Goal: Task Accomplishment & Management: Use online tool/utility

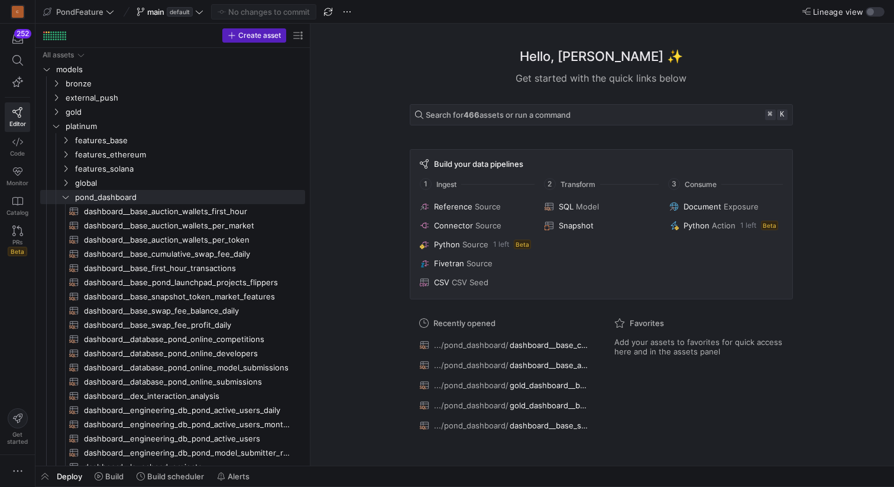
click at [63, 199] on icon at bounding box center [65, 196] width 8 height 7
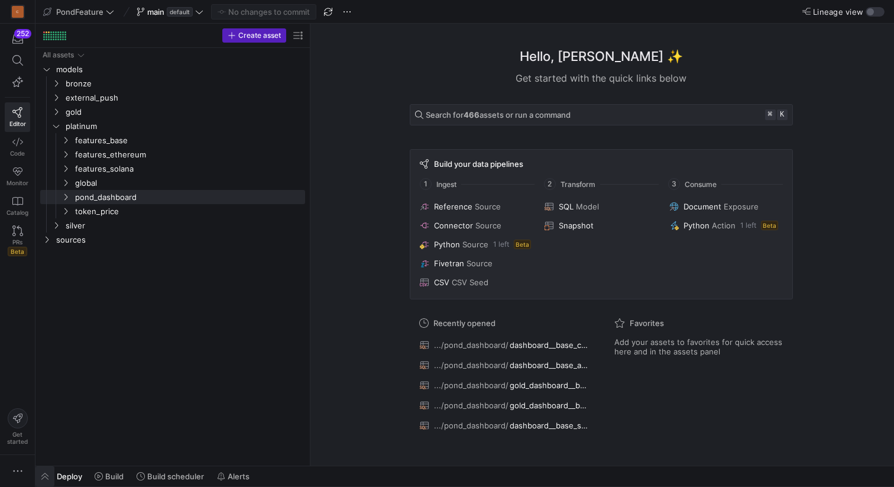
click at [46, 476] on span "button" at bounding box center [44, 476] width 19 height 20
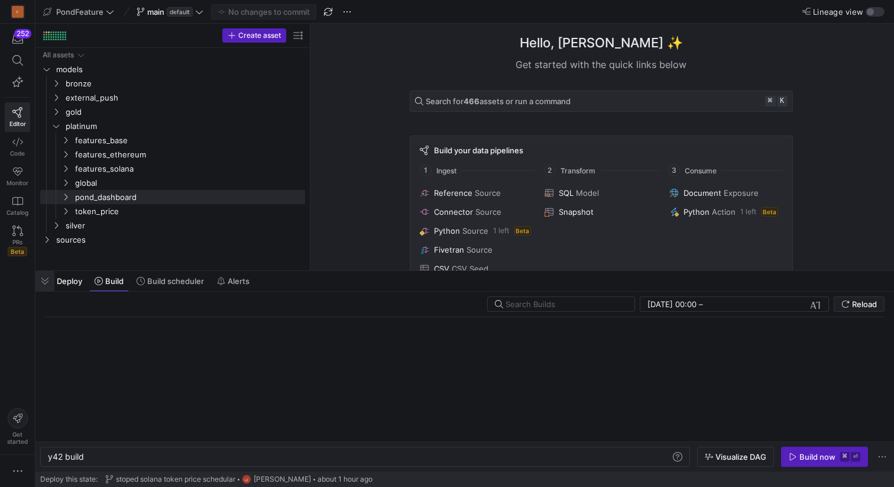
scroll to position [0, 35]
click at [177, 282] on span "Build scheduler" at bounding box center [175, 280] width 57 height 9
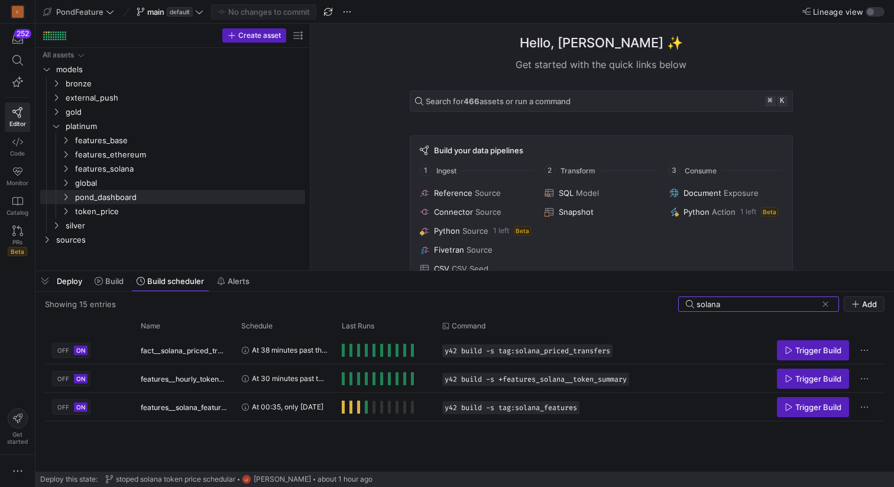
type input "solana"
click at [827, 302] on span at bounding box center [825, 304] width 12 height 12
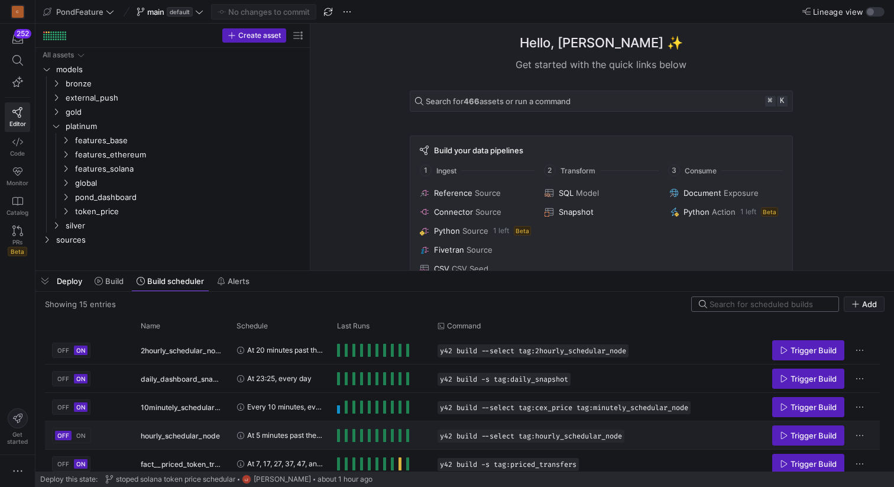
click at [80, 436] on span "ON" at bounding box center [80, 435] width 9 height 7
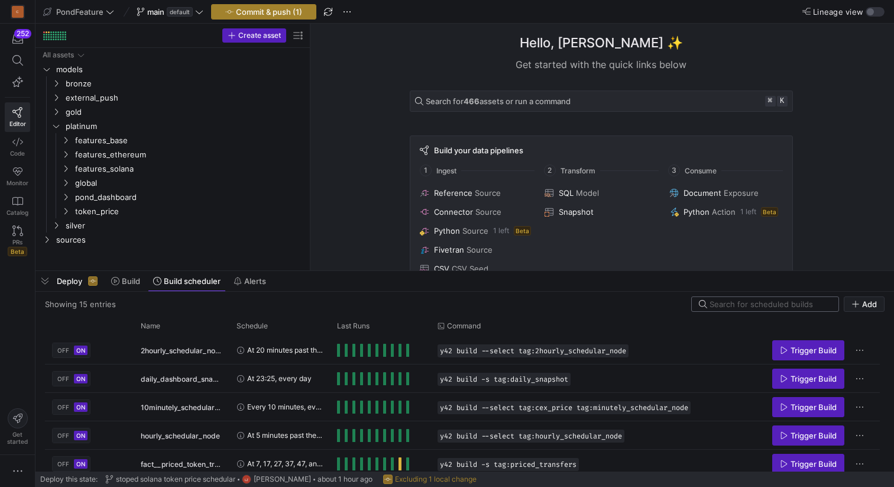
click at [264, 14] on span "Commit & push (1)" at bounding box center [269, 11] width 66 height 9
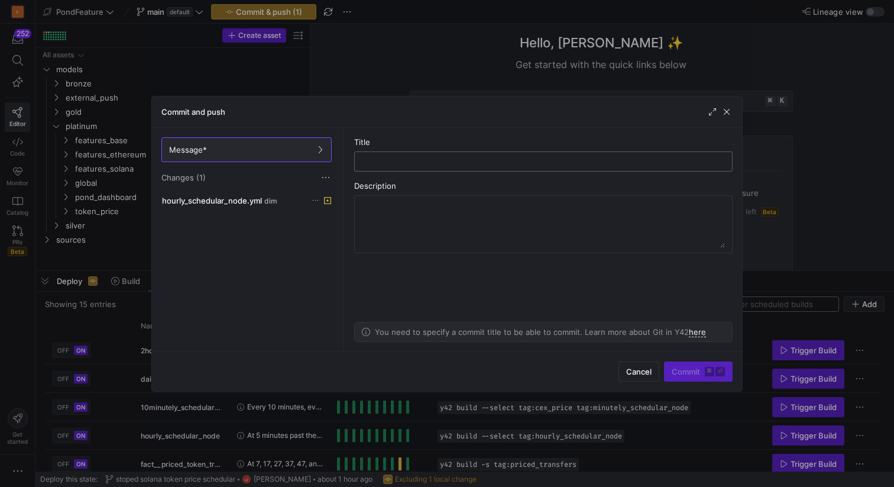
click at [378, 160] on input "text" at bounding box center [543, 161] width 358 height 9
type input "restart solana"
click at [685, 374] on span "Commit ⌘ ⏎" at bounding box center [698, 371] width 53 height 9
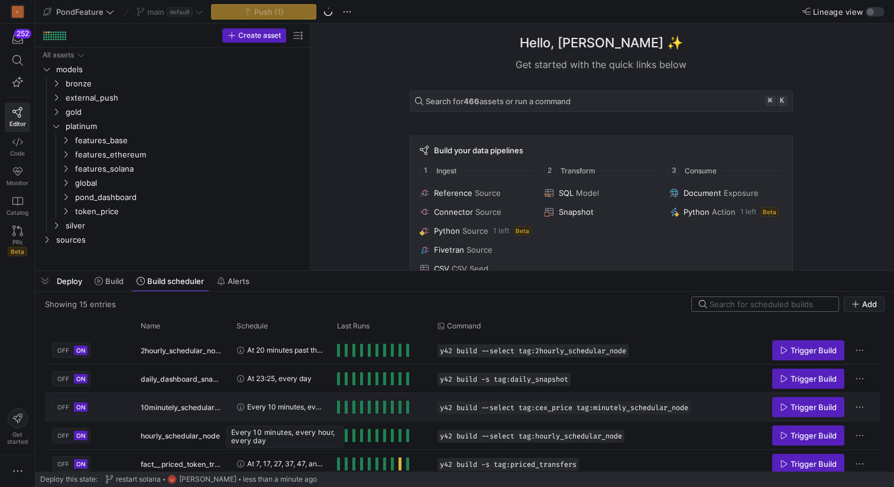
scroll to position [290, 0]
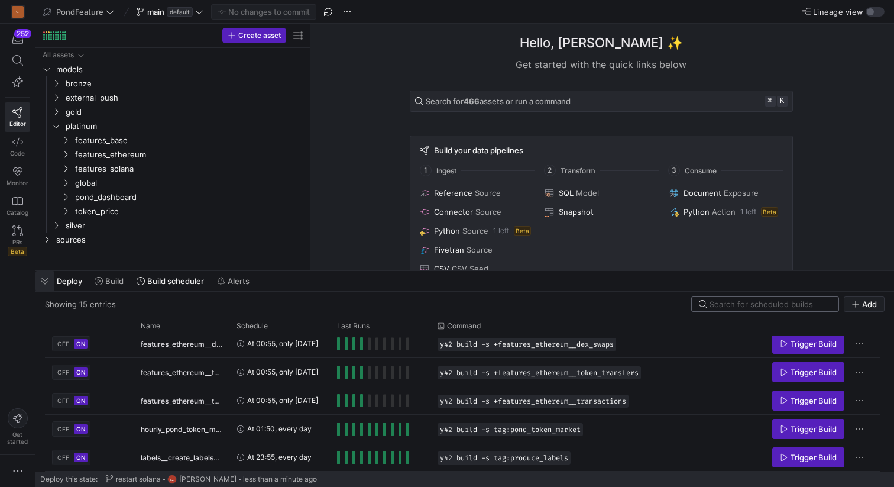
click at [45, 289] on span "button" at bounding box center [44, 281] width 19 height 20
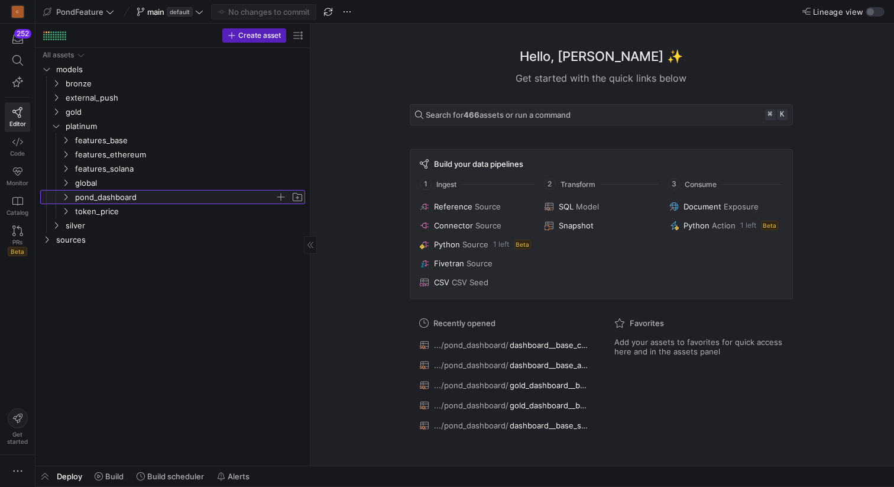
click at [66, 197] on icon "Press SPACE to select this row." at bounding box center [65, 196] width 8 height 7
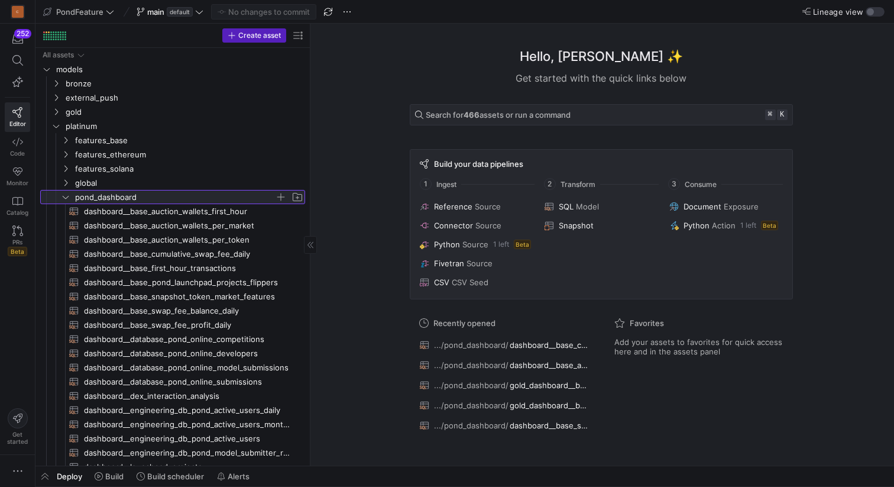
click at [68, 197] on icon at bounding box center [65, 196] width 8 height 7
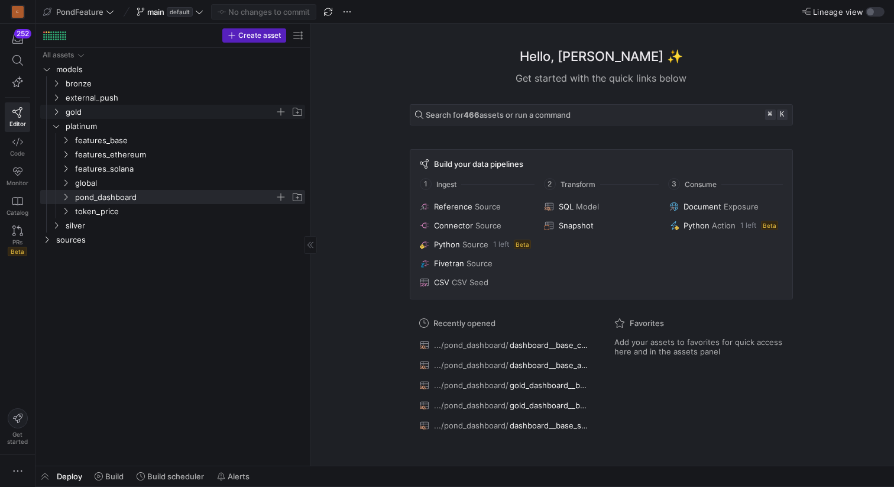
click at [57, 112] on icon "Press SPACE to select this row." at bounding box center [56, 111] width 8 height 7
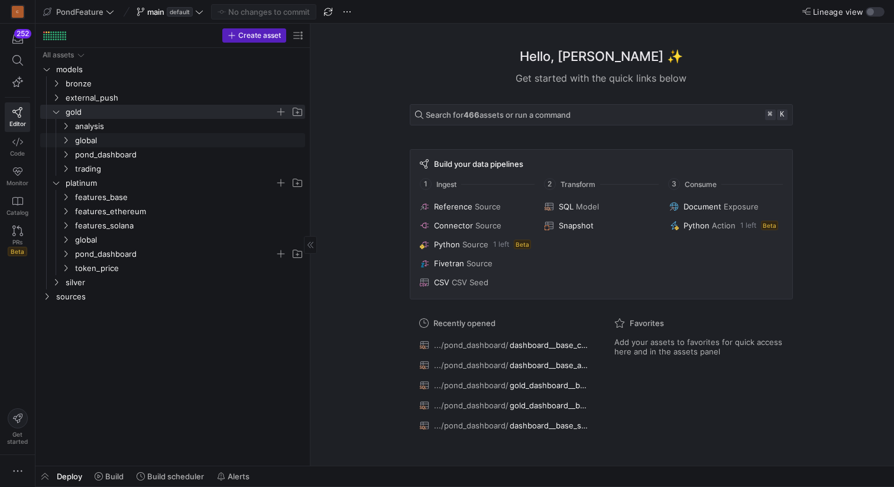
click at [59, 186] on icon "Press SPACE to select this row." at bounding box center [56, 182] width 8 height 7
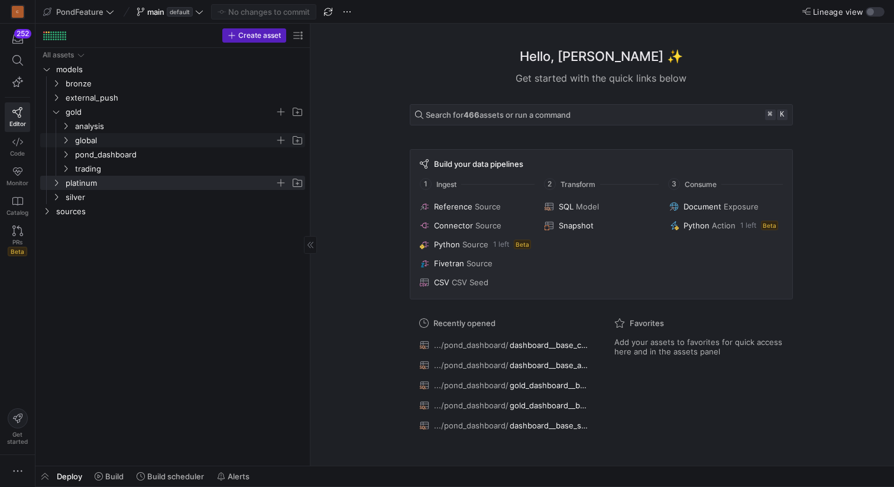
click at [68, 137] on icon "Press SPACE to select this row." at bounding box center [65, 140] width 8 height 7
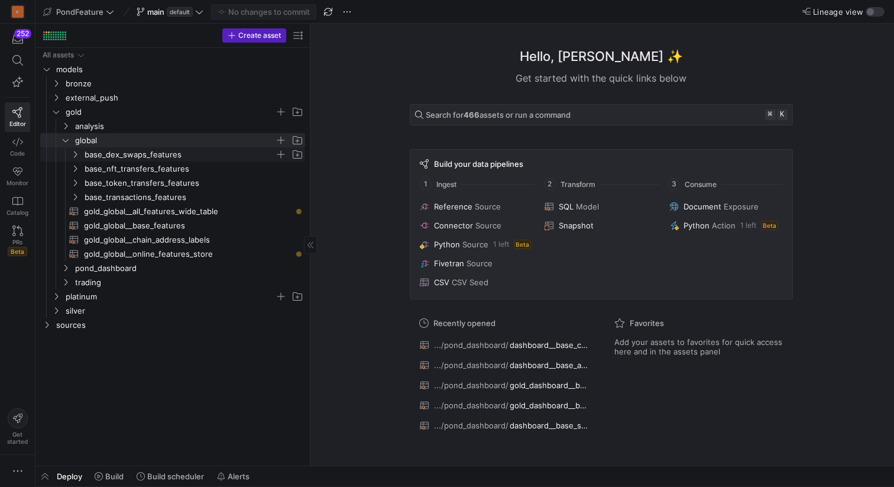
click at [152, 156] on span "base_dex_swaps_features" at bounding box center [180, 155] width 190 height 14
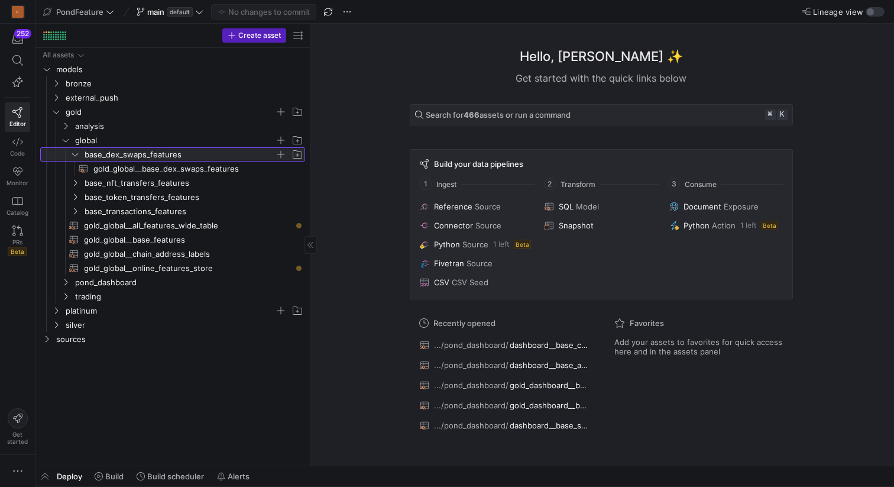
click at [152, 156] on span "base_dex_swaps_features" at bounding box center [180, 155] width 190 height 14
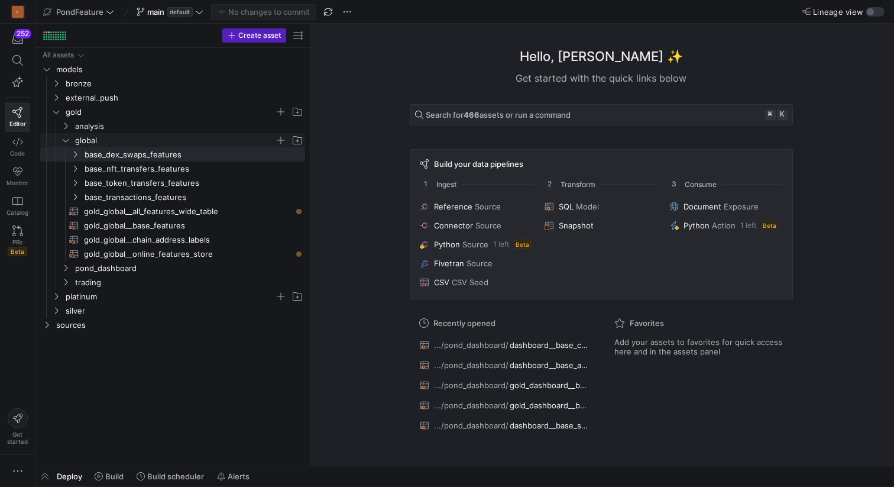
click at [66, 140] on icon "Press SPACE to select this row." at bounding box center [65, 140] width 8 height 7
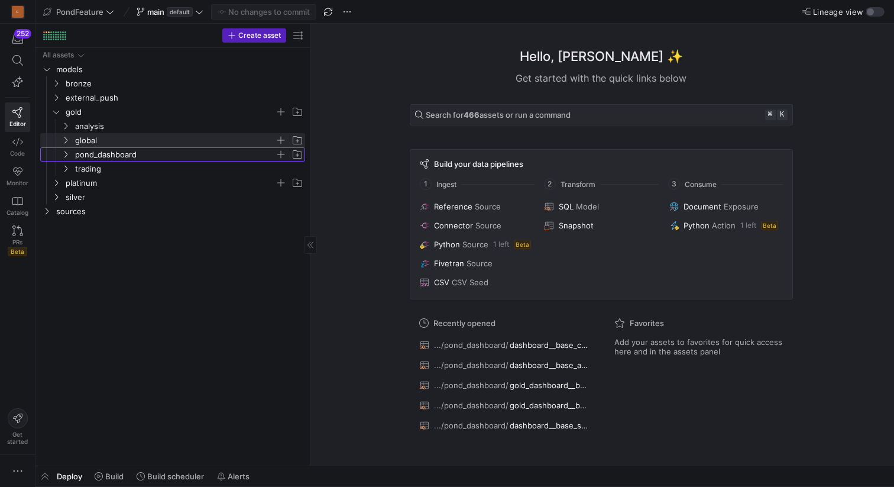
click at [66, 156] on icon "Press SPACE to select this row." at bounding box center [65, 154] width 8 height 7
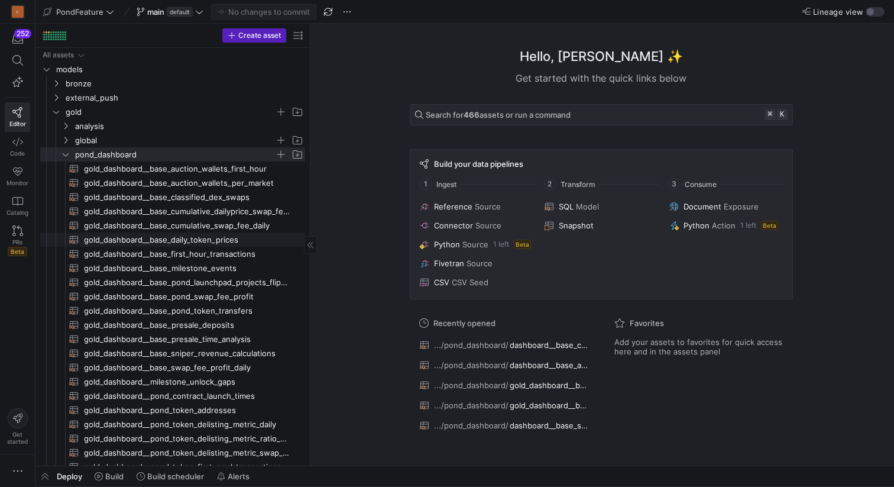
click at [167, 235] on span "gold_dashboard__base_daily_token_prices​​​​​​​​​​" at bounding box center [188, 240] width 208 height 14
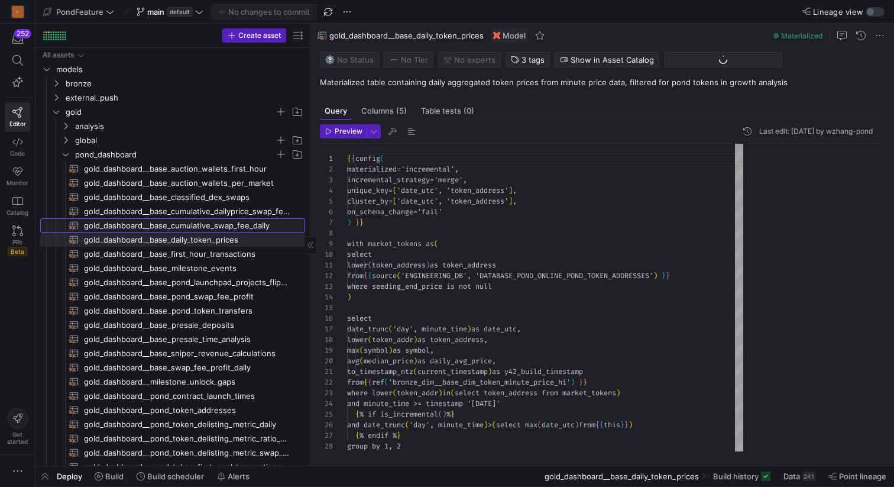
scroll to position [106, 0]
click at [179, 222] on span "gold_dashboard__base_cumulative_swap_fee_daily​​​​​​​​​​" at bounding box center [188, 226] width 208 height 14
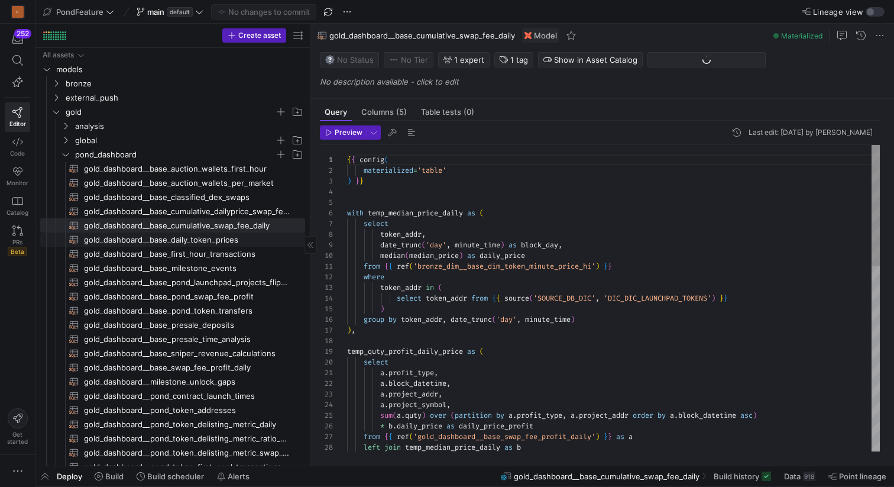
click at [179, 238] on span "gold_dashboard__base_daily_token_prices​​​​​​​​​​" at bounding box center [188, 240] width 208 height 14
type textarea "{{ config( materialized='incremental', incremental_strategy='merge', unique_key…"
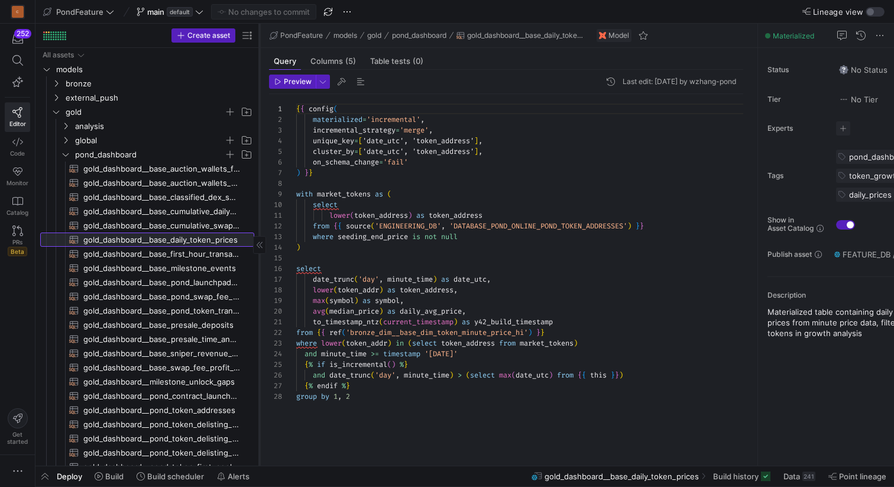
drag, startPoint x: 309, startPoint y: 265, endPoint x: 258, endPoint y: 265, distance: 50.8
click at [259, 265] on div at bounding box center [259, 245] width 1 height 442
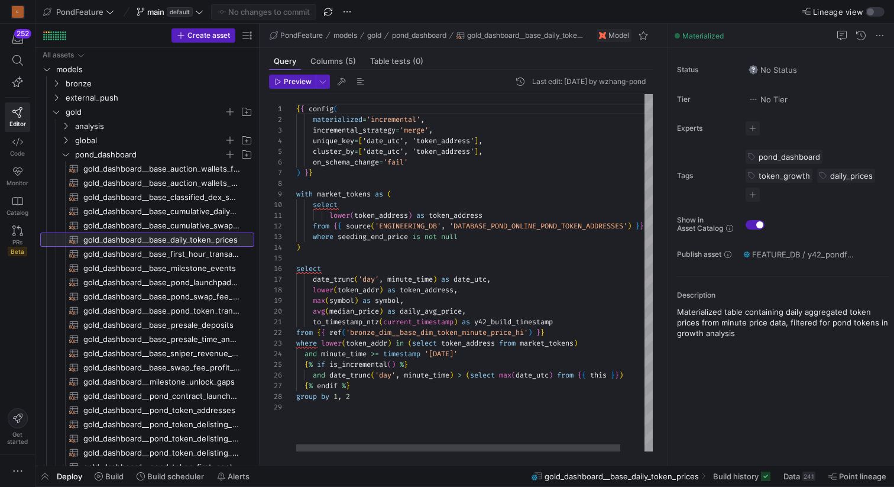
drag, startPoint x: 756, startPoint y: 170, endPoint x: 666, endPoint y: 170, distance: 90.5
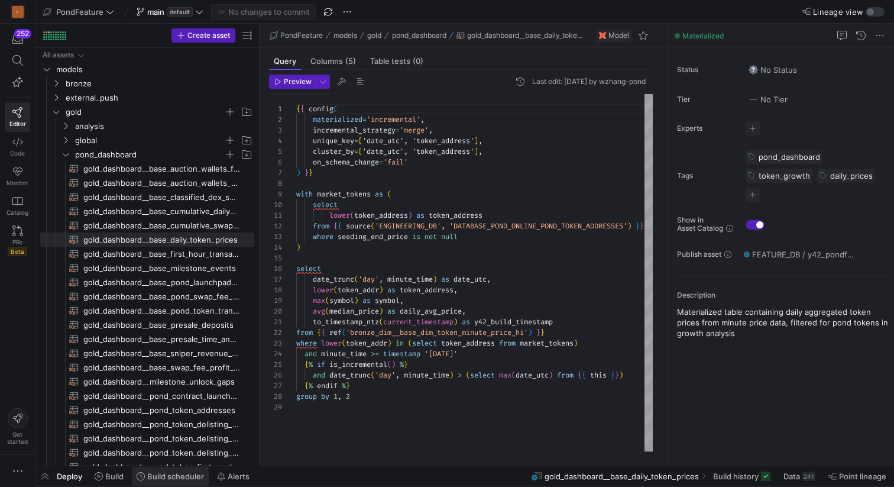
click at [178, 478] on span "Build scheduler" at bounding box center [175, 475] width 57 height 9
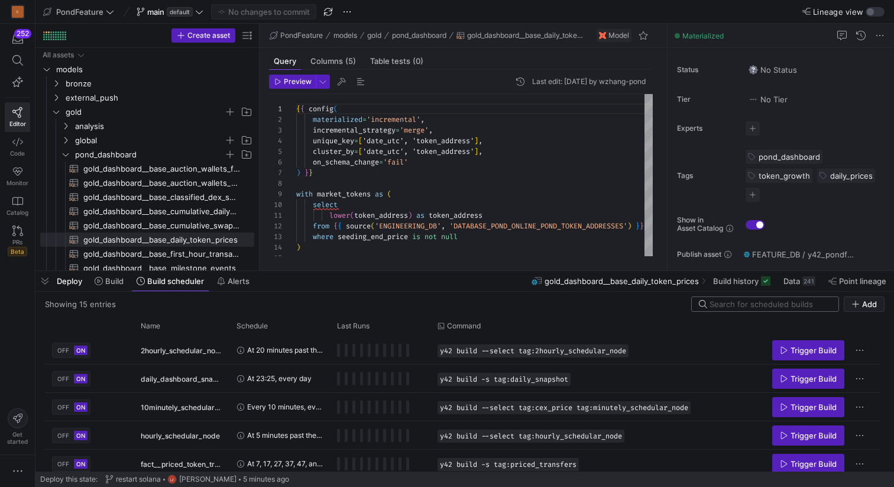
click at [732, 300] on input at bounding box center [770, 303] width 122 height 9
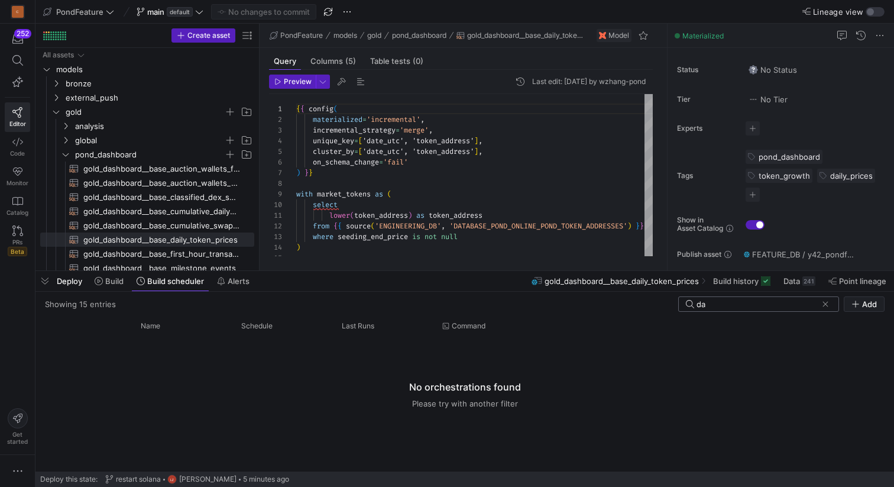
type input "d"
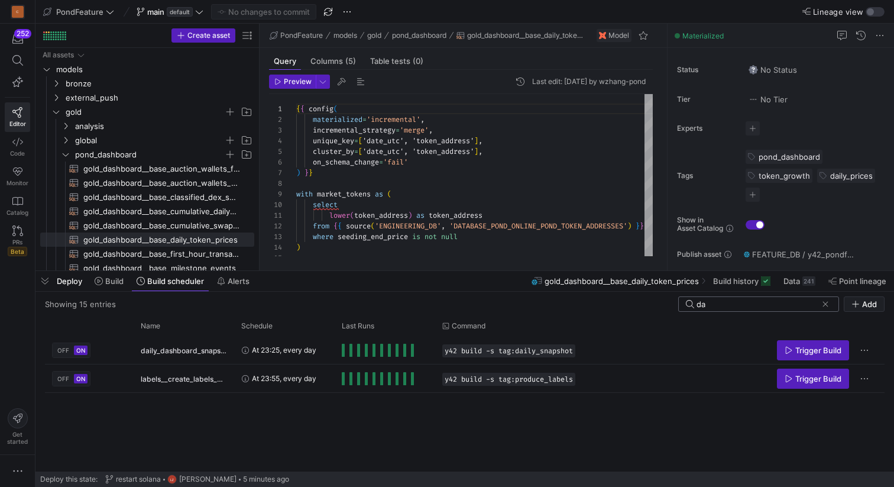
type input "d"
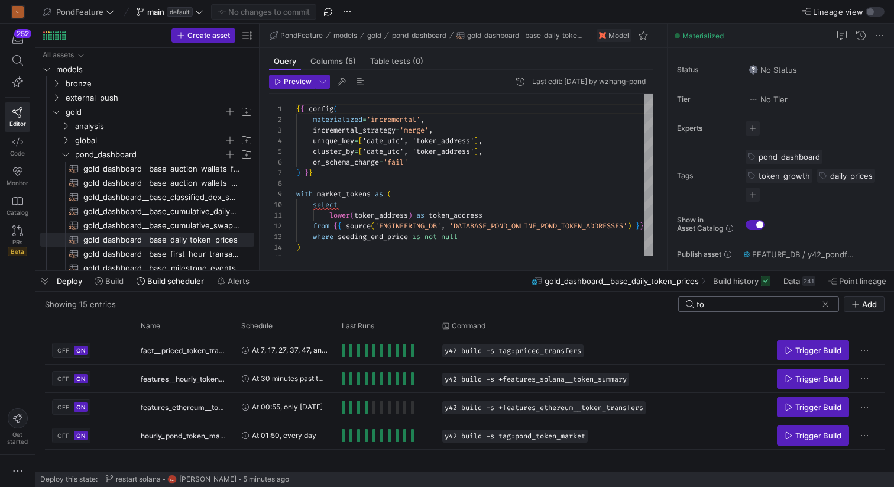
type input "t"
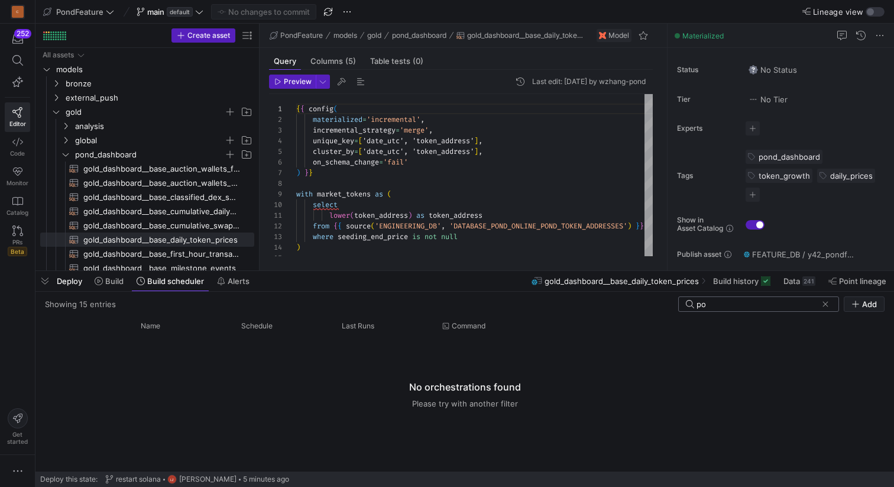
type input "p"
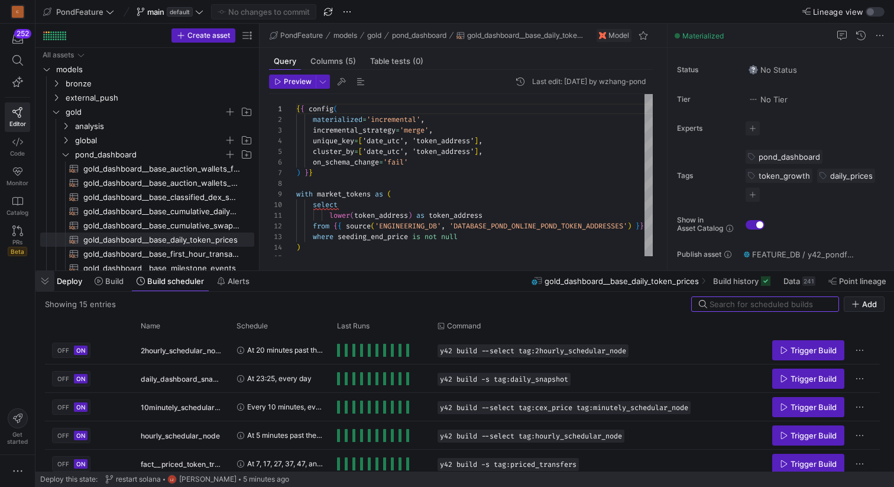
click at [47, 280] on span "button" at bounding box center [44, 281] width 19 height 20
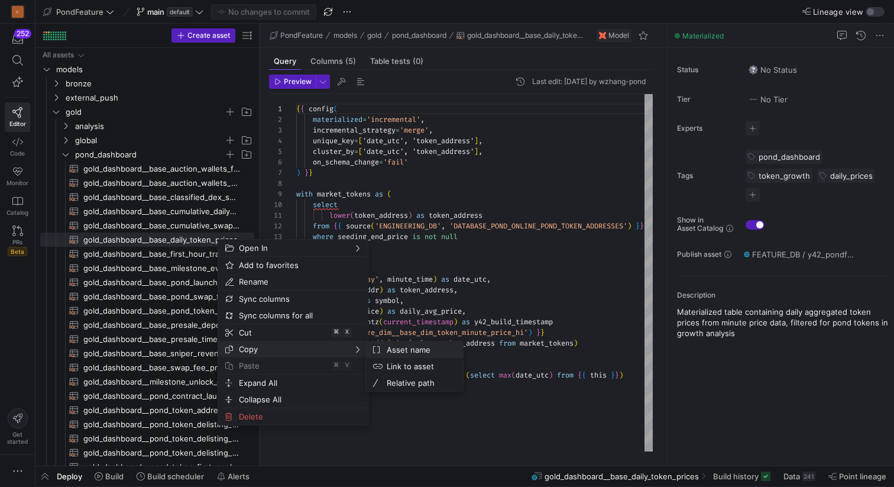
click at [394, 345] on span "Asset name" at bounding box center [418, 349] width 72 height 17
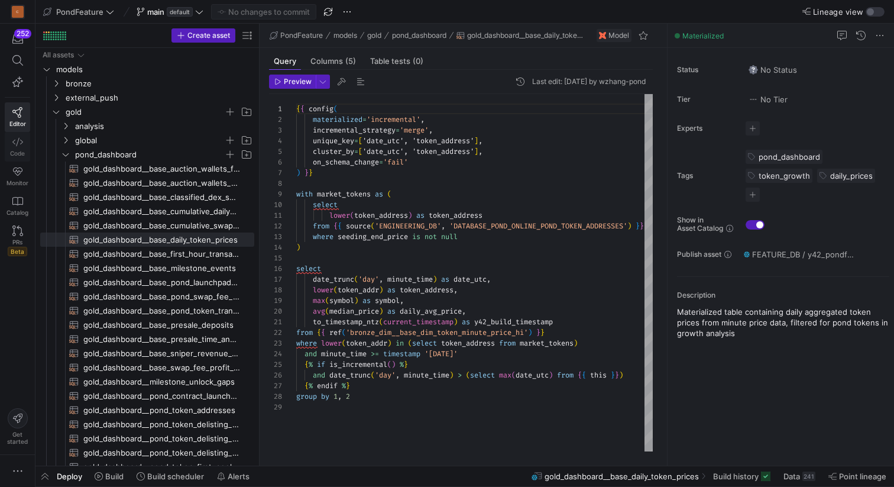
click at [15, 150] on span "Code" at bounding box center [17, 153] width 15 height 7
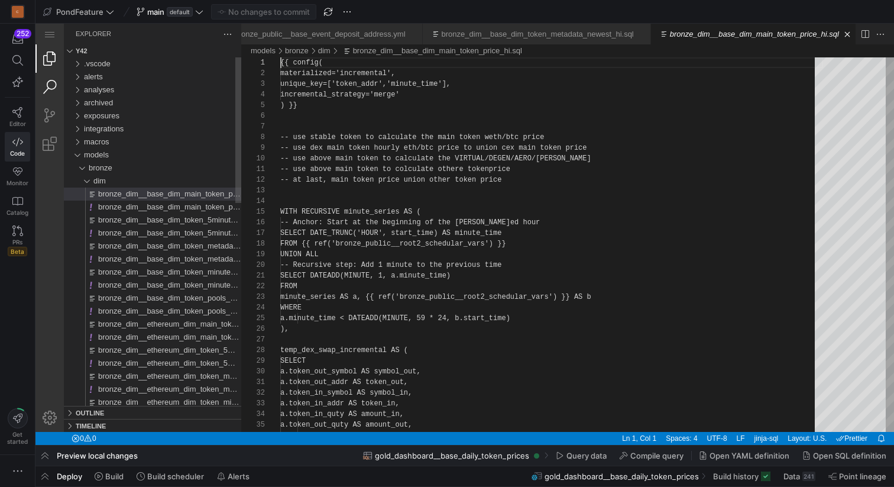
scroll to position [0, 1130]
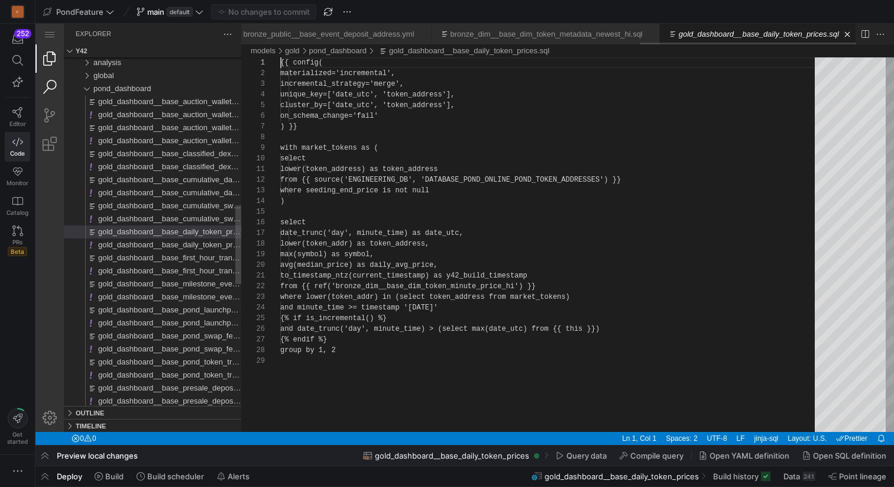
click at [48, 85] on link "Search (⇧⌘F)" at bounding box center [49, 87] width 28 height 28
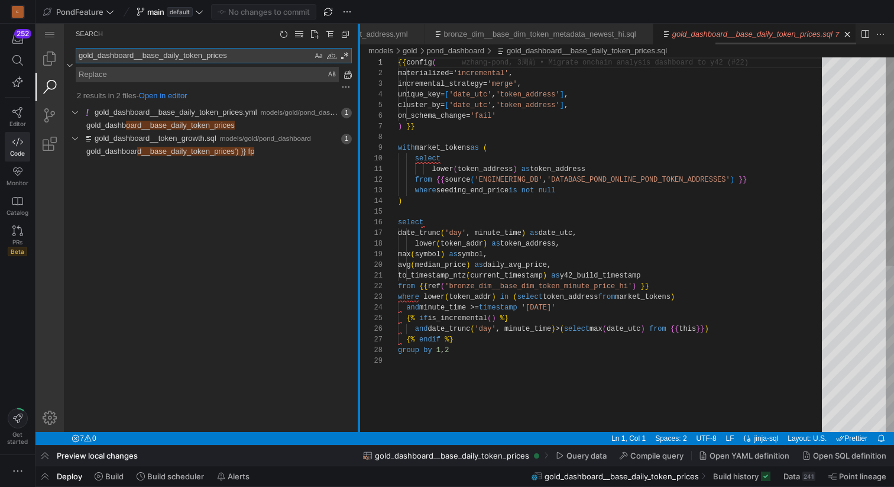
scroll to position [0, 1258]
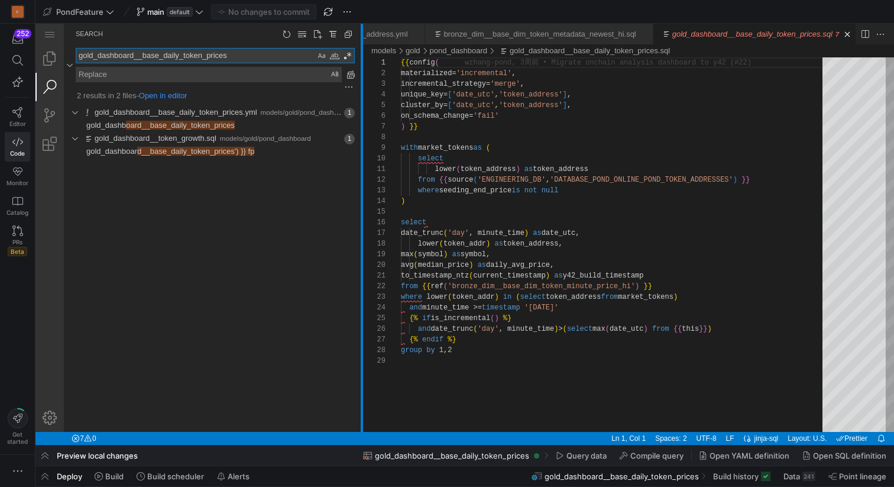
drag, startPoint x: 240, startPoint y: 131, endPoint x: 360, endPoint y: 127, distance: 120.1
click at [361, 127] on div at bounding box center [362, 228] width 2 height 408
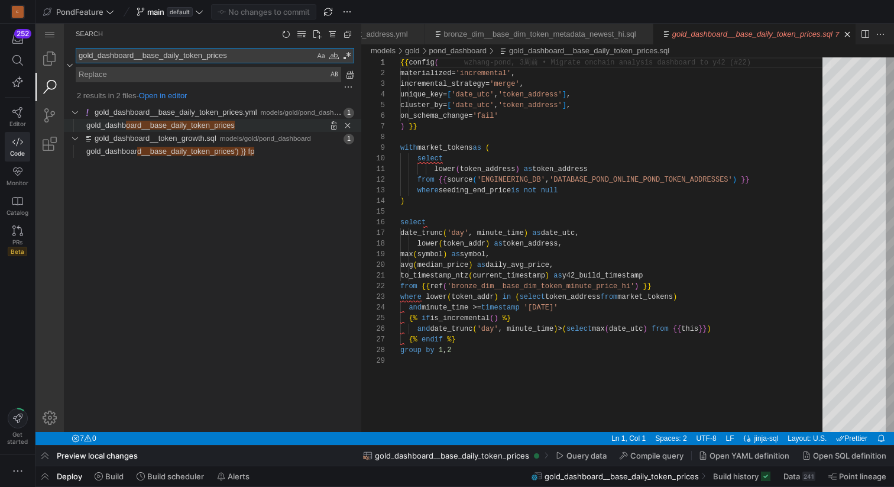
type textarea "gold_dashboard__base_daily_token_prices"
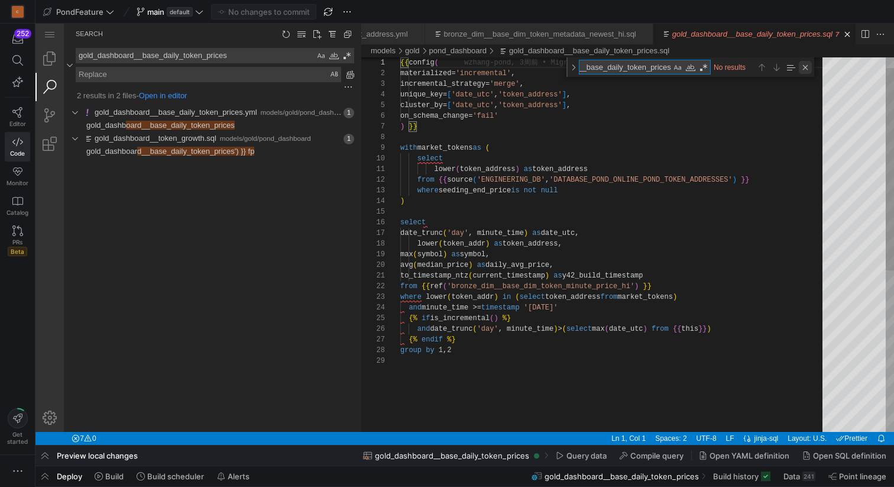
type textarea "gold_dashboard__base_daily_token_prices"
click at [808, 65] on div "Close (Escape)" at bounding box center [805, 67] width 13 height 13
click at [527, 9] on y42-top-nav "PondFeature main default No changes to commit" at bounding box center [464, 12] width 858 height 24
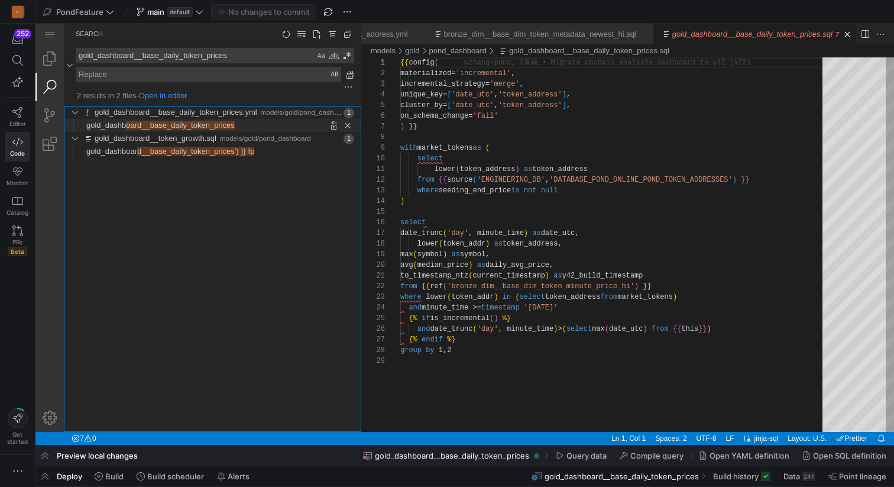
click at [203, 125] on span "oard__base_daily_token_prices" at bounding box center [180, 125] width 109 height 9
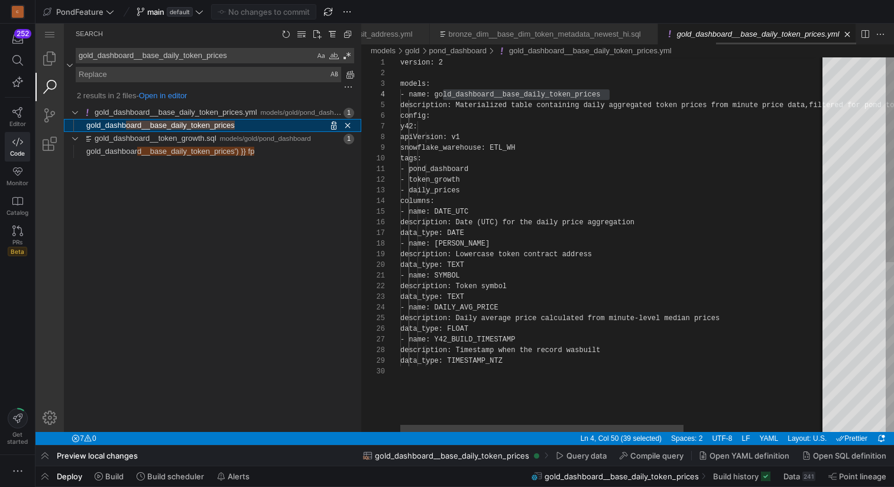
scroll to position [106, 209]
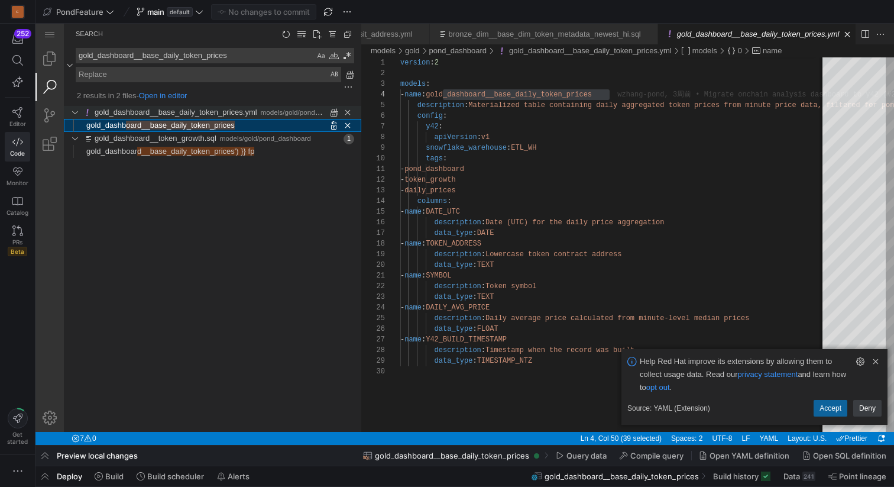
click at [239, 109] on link "gold_dashboard__base_daily_token_prices.yml" at bounding box center [176, 112] width 163 height 9
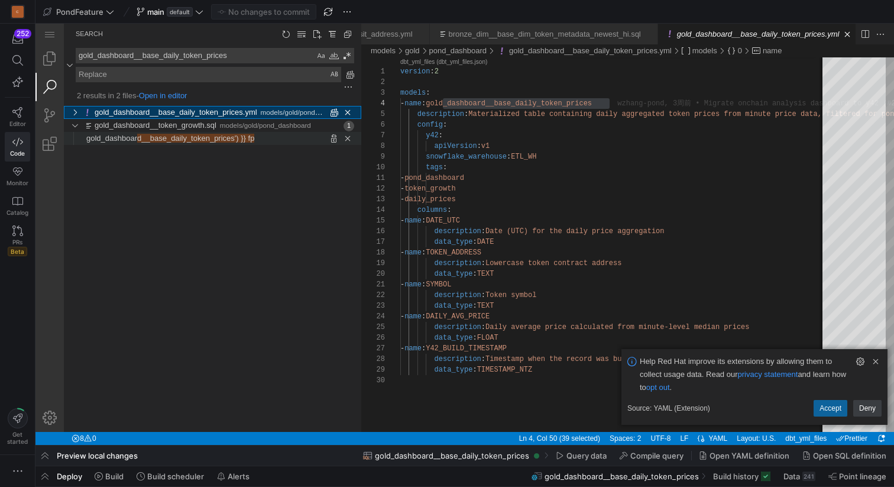
click at [193, 141] on span "d__base_daily_token_prices') }} fp" at bounding box center [195, 138] width 117 height 9
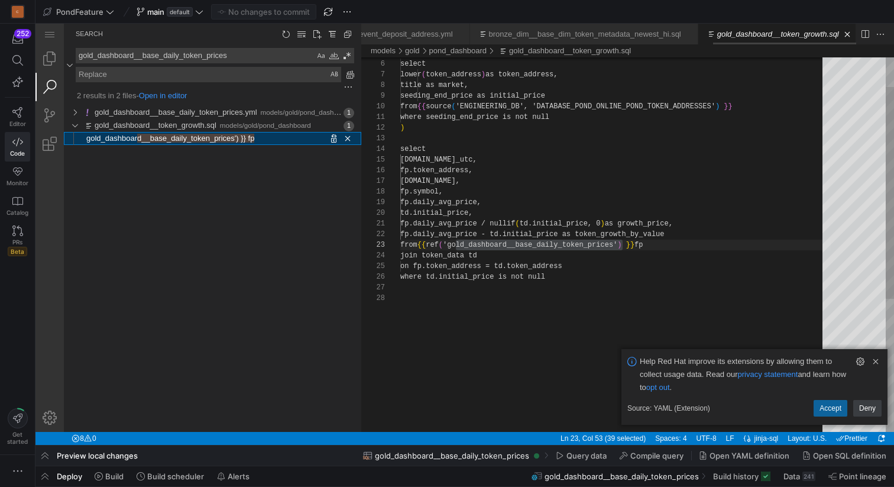
scroll to position [74, 222]
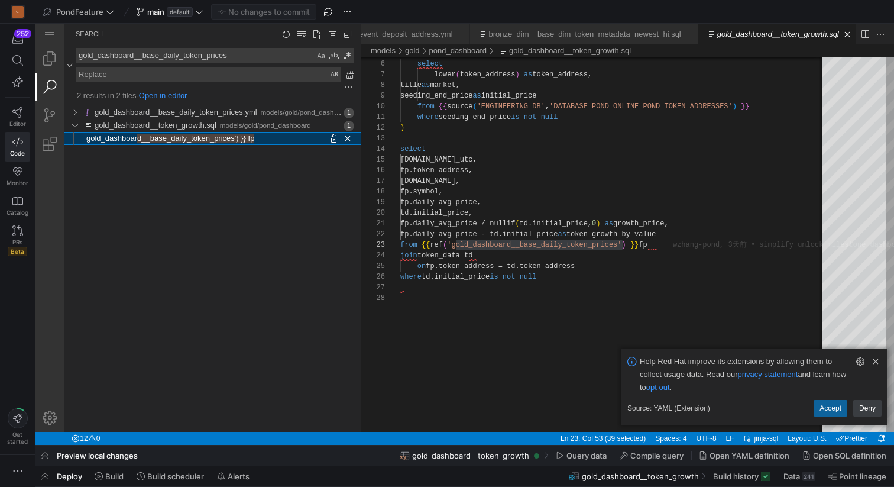
scroll to position [0, 1220]
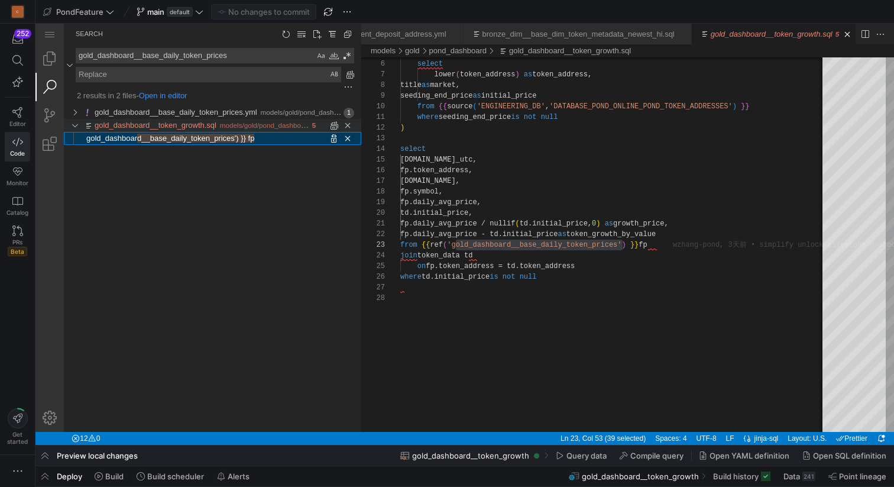
click at [184, 125] on link "gold_dashboard__token_growth.sql" at bounding box center [156, 125] width 122 height 9
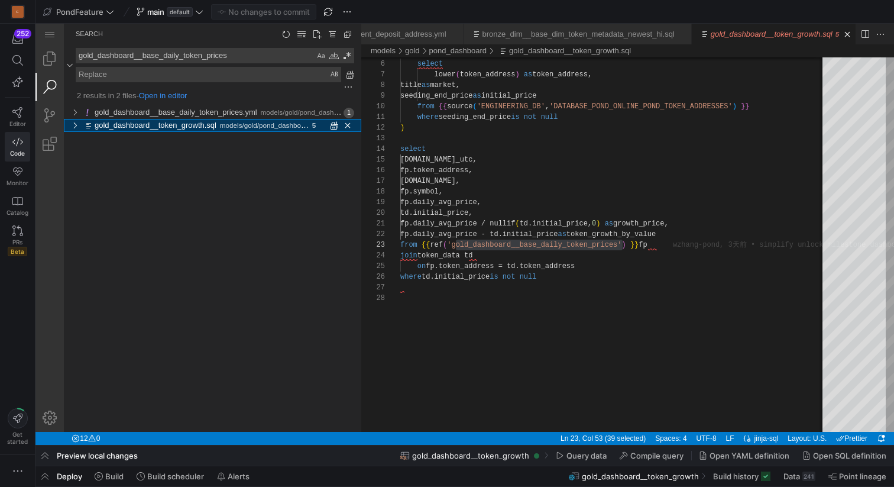
click at [151, 125] on link "gold_dashboard__token_growth.sql" at bounding box center [156, 125] width 122 height 9
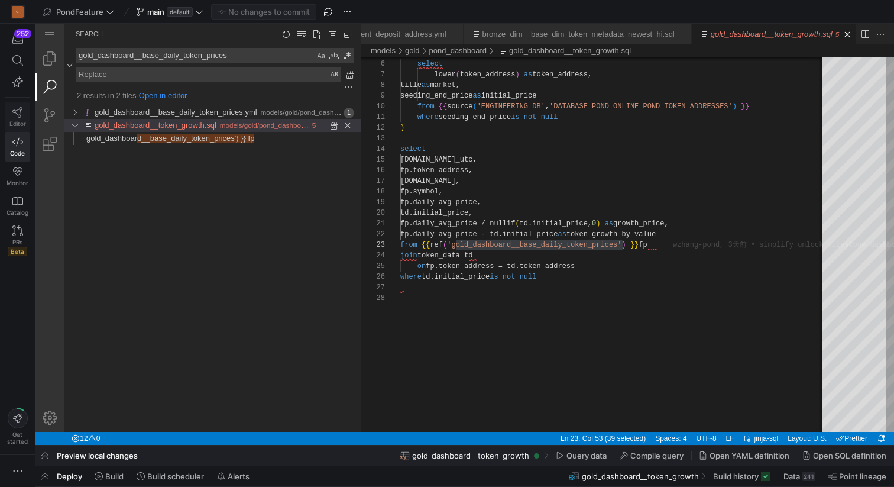
click at [15, 114] on icon at bounding box center [17, 112] width 11 height 11
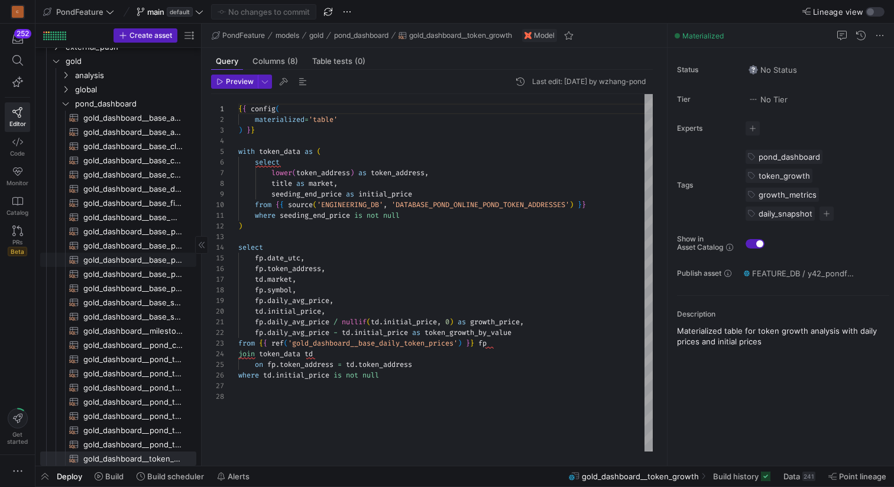
scroll to position [35, 0]
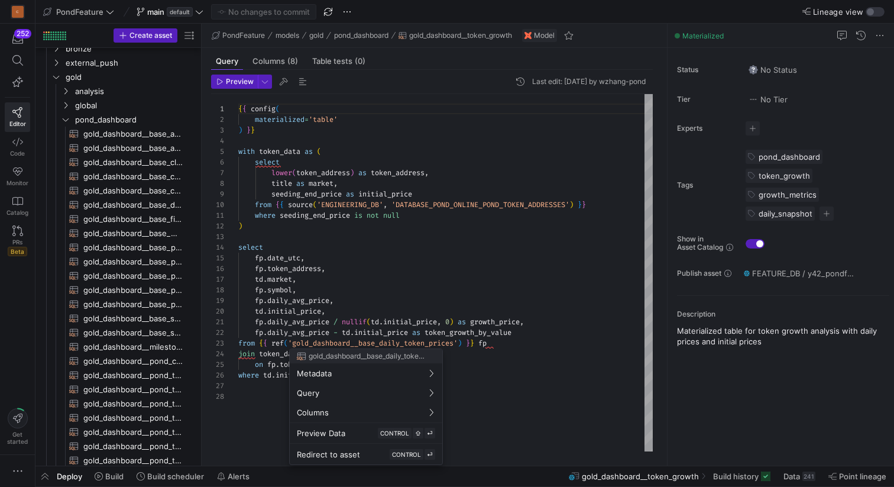
click at [347, 234] on div at bounding box center [447, 243] width 894 height 487
type textarea "where seeding_end_price is not null ) select [DOMAIN_NAME]_utc, fp.token_addres…"
click at [321, 235] on div "{ { config ( materialized = 'table' ) } } with token_data as ( select lower ( t…" at bounding box center [445, 272] width 414 height 357
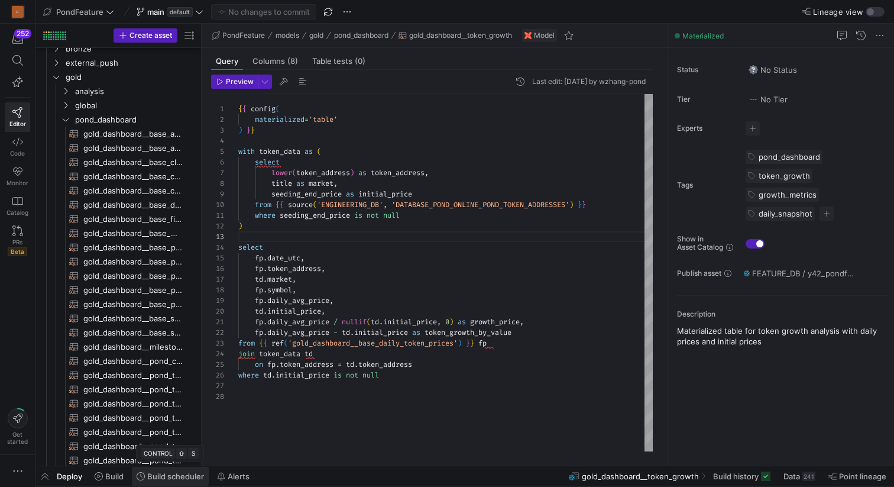
click at [164, 474] on span "Build scheduler" at bounding box center [175, 475] width 57 height 9
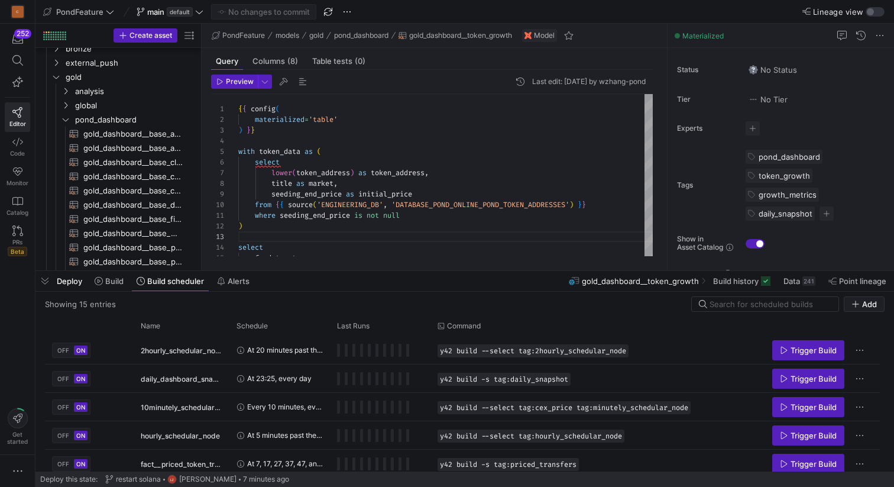
click at [727, 295] on div "Showing 15 entries Add Drag here to set row groups Drag here to set column labe…" at bounding box center [464, 381] width 858 height 180
click at [724, 299] on input at bounding box center [770, 303] width 122 height 9
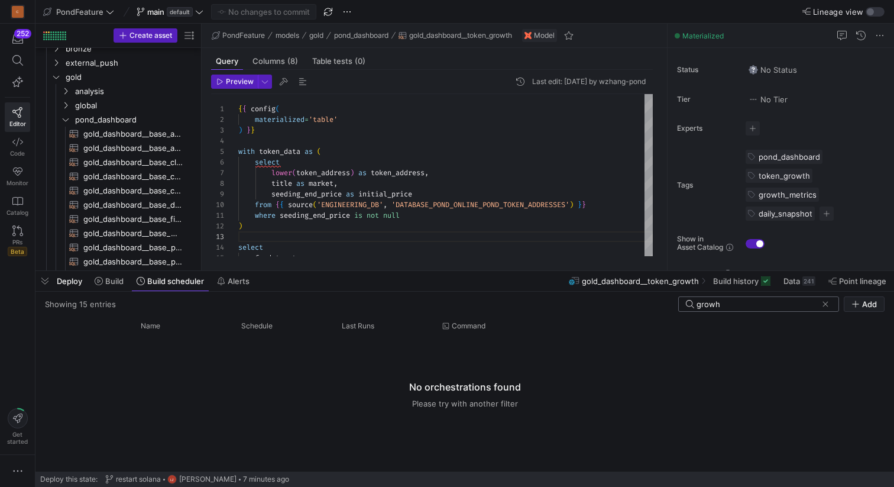
click at [782, 300] on input "growh" at bounding box center [756, 303] width 121 height 9
type input "g"
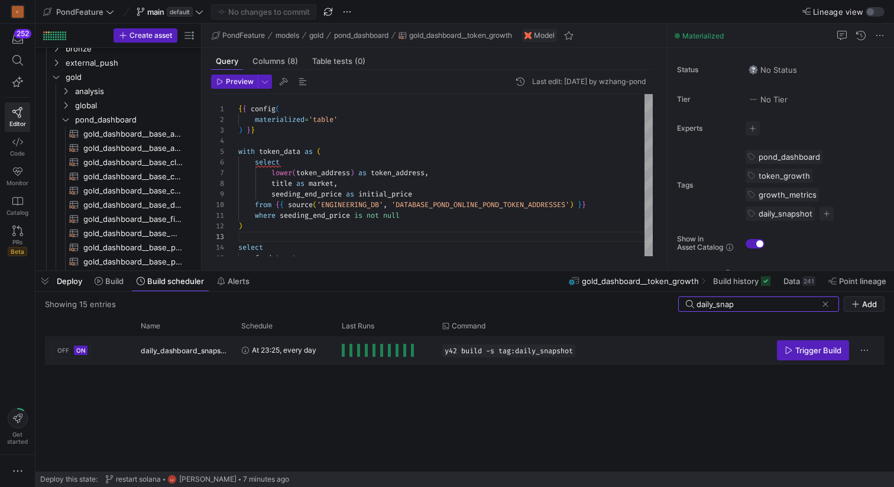
type input "daily_snap"
click at [166, 351] on span "daily_dashboard_snapshot" at bounding box center [184, 350] width 86 height 28
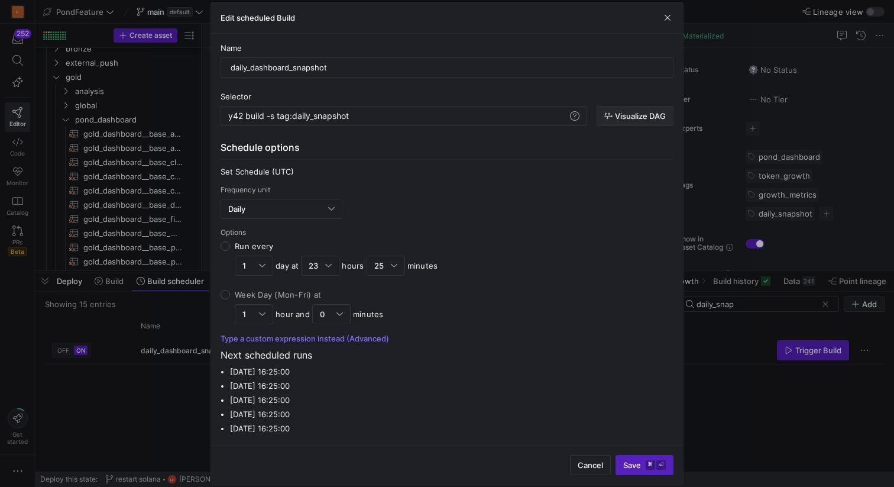
click at [638, 118] on span "Visualize DAG" at bounding box center [640, 115] width 51 height 9
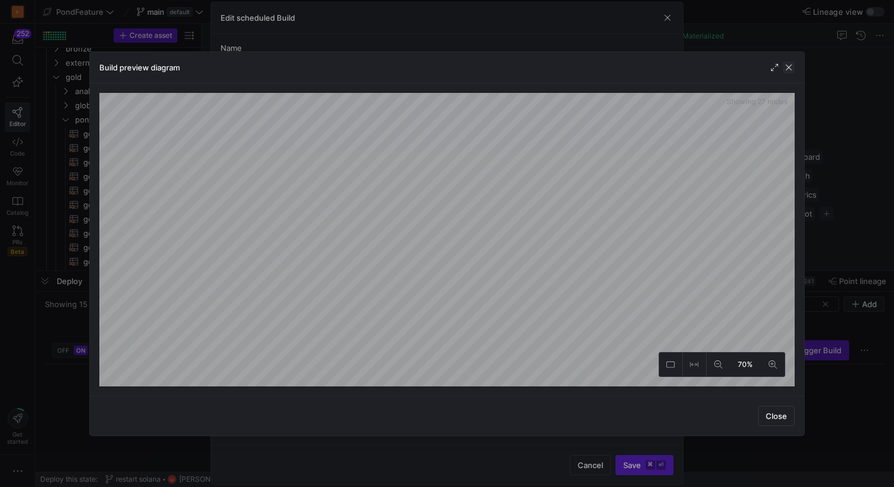
click at [789, 67] on span "button" at bounding box center [789, 67] width 12 height 12
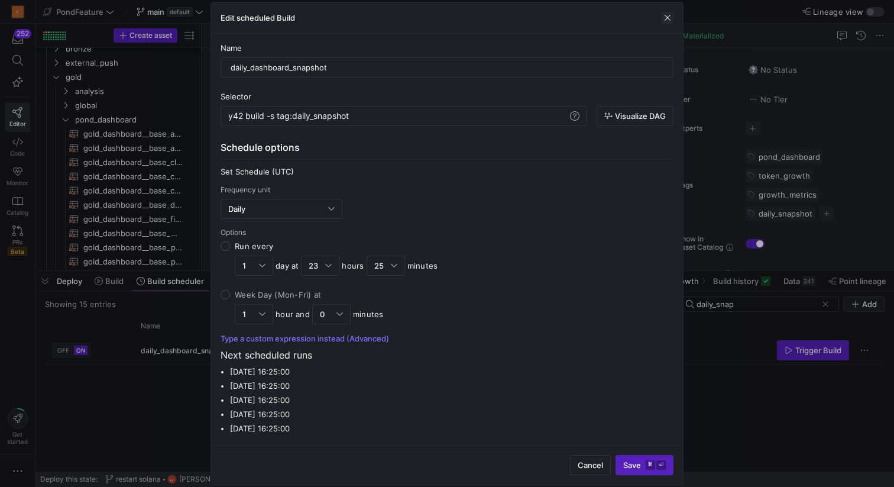
click at [668, 16] on span "button" at bounding box center [668, 18] width 12 height 12
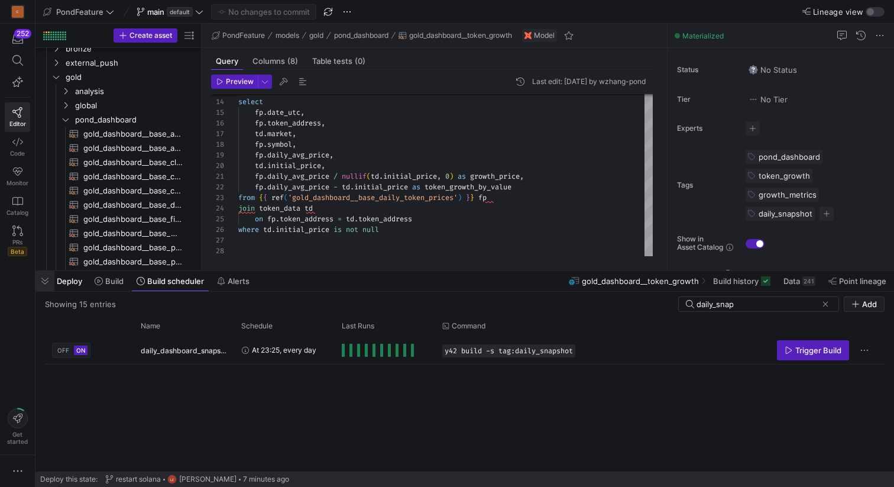
click at [45, 285] on span "button" at bounding box center [44, 281] width 19 height 20
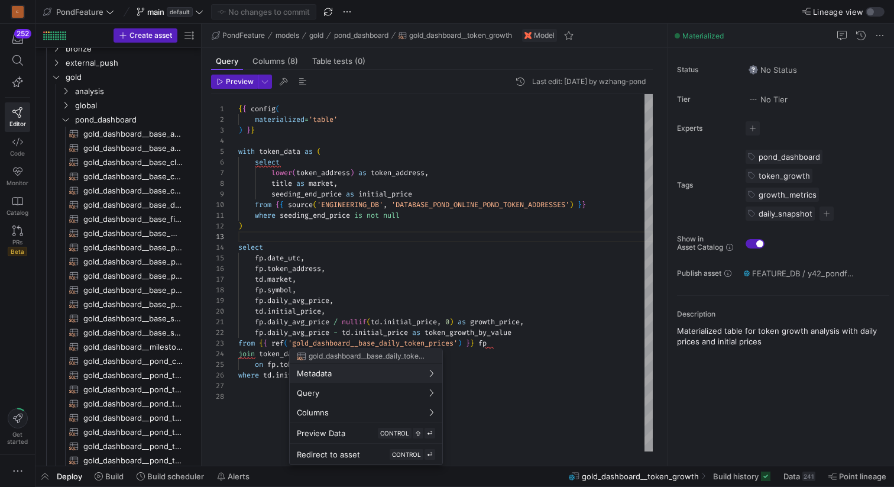
click at [381, 344] on div at bounding box center [447, 243] width 894 height 487
type textarea "fp.daily_avg_price / nullif(td.initial_price, 0) as growth_price, fp.daily_avg_…"
click at [381, 344] on div "select fp . date_utc , fp . token_address , td . market , fp . symbol , fp . da…" at bounding box center [445, 272] width 414 height 357
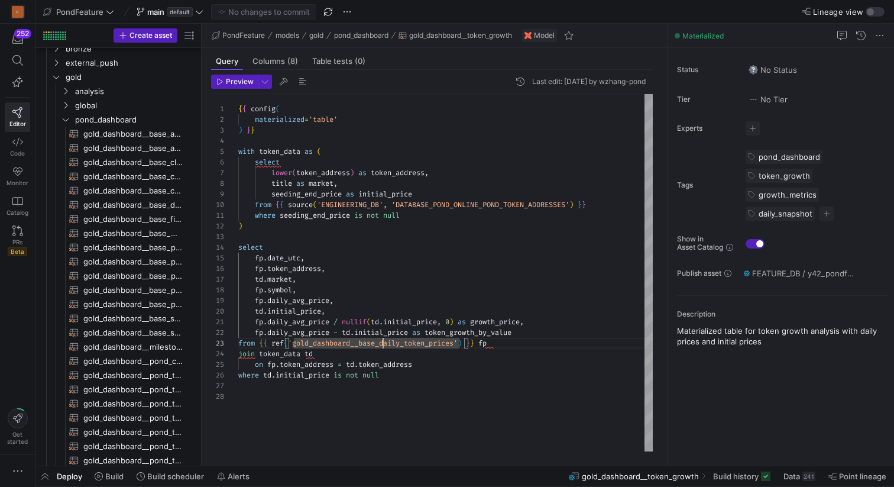
click at [381, 344] on div "select fp . date_utc , fp . token_address , td . market , fp . symbol , fp . da…" at bounding box center [445, 272] width 414 height 357
click at [48, 476] on span "button" at bounding box center [44, 476] width 19 height 20
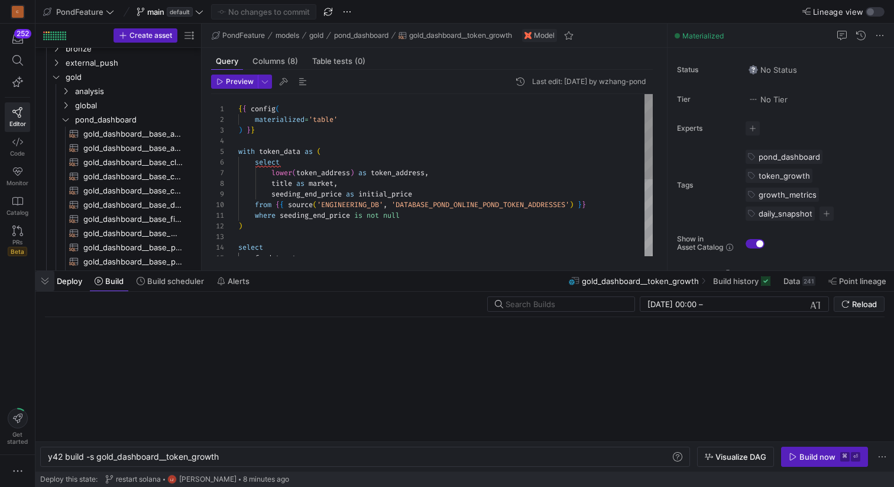
scroll to position [0, 172]
click at [524, 304] on input "text" at bounding box center [565, 303] width 119 height 9
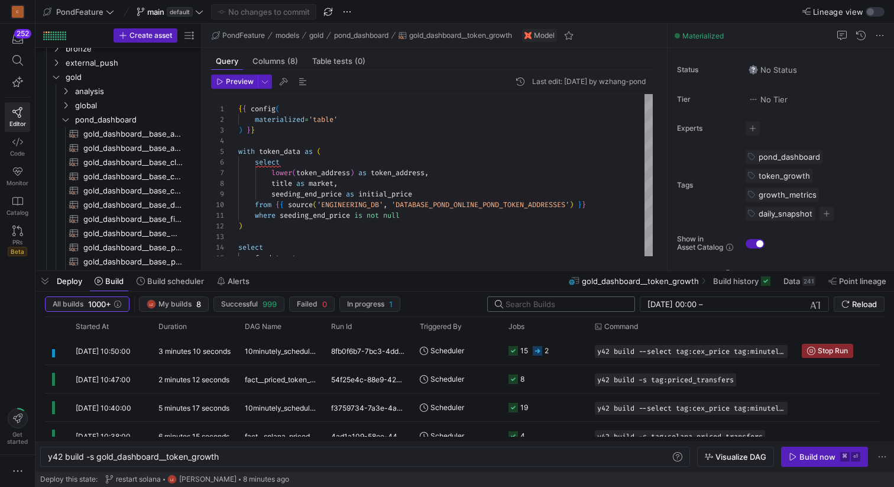
paste input "gold_dashboard__base_daily_token_prices"
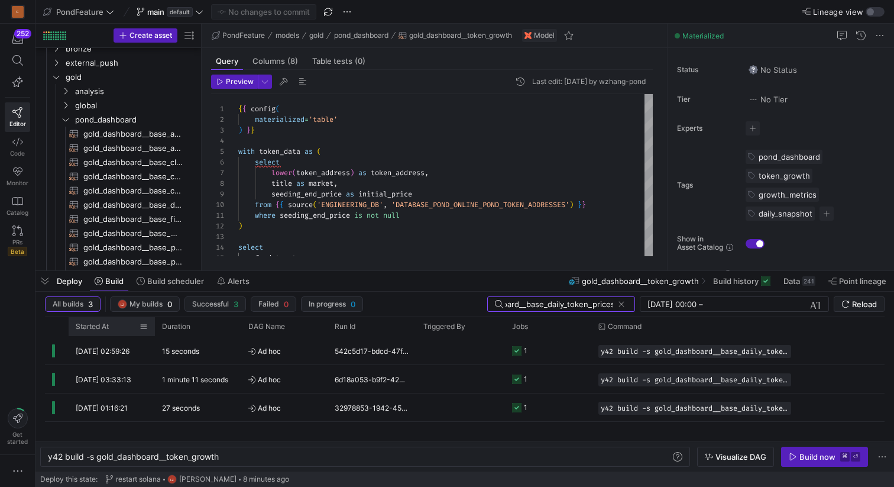
type input "gold_dashboard__base_daily_token_prices"
click at [107, 323] on span "Started At" at bounding box center [92, 326] width 33 height 8
click at [590, 302] on input "gold_dashboard__base_daily_token_prices" at bounding box center [560, 303] width 108 height 9
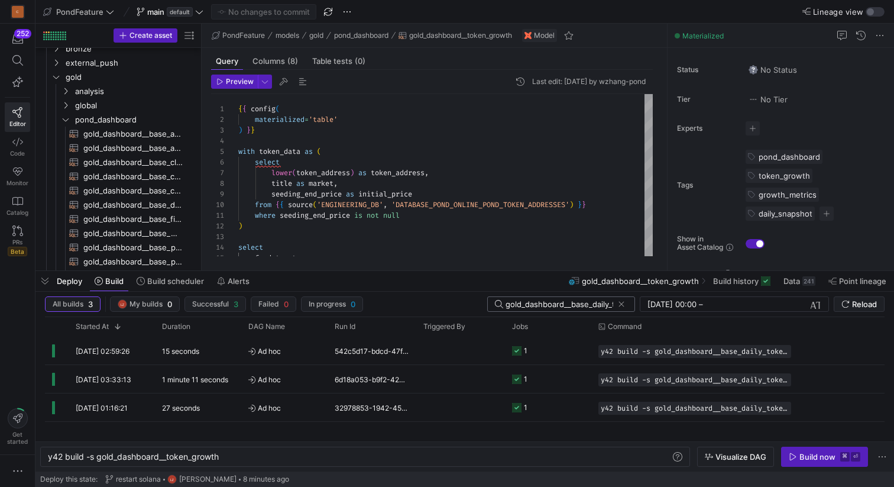
scroll to position [0, 45]
click at [45, 281] on span "button" at bounding box center [44, 281] width 19 height 20
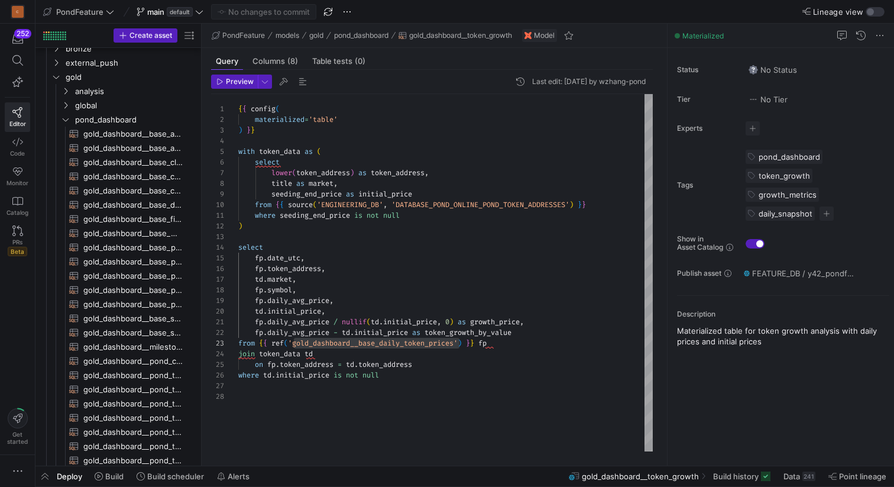
type textarea "where seeding_end_price is not null ) select [DOMAIN_NAME]_utc, fp.token_addres…"
click at [368, 244] on div "select fp . date_utc , { { config ( materialized = 'table' ) } } with token_dat…" at bounding box center [445, 272] width 414 height 357
click at [342, 235] on div "select fp . date_utc , { { config ( materialized = 'table' ) } } with token_dat…" at bounding box center [445, 272] width 414 height 357
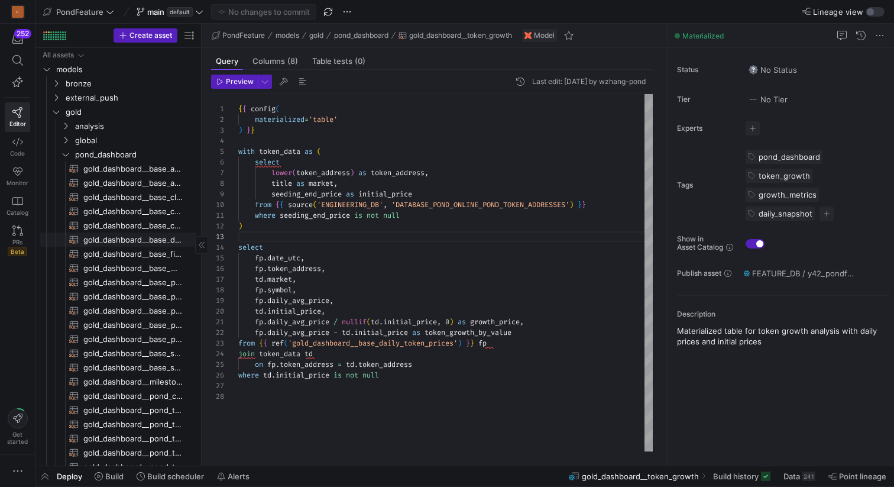
scroll to position [9, 0]
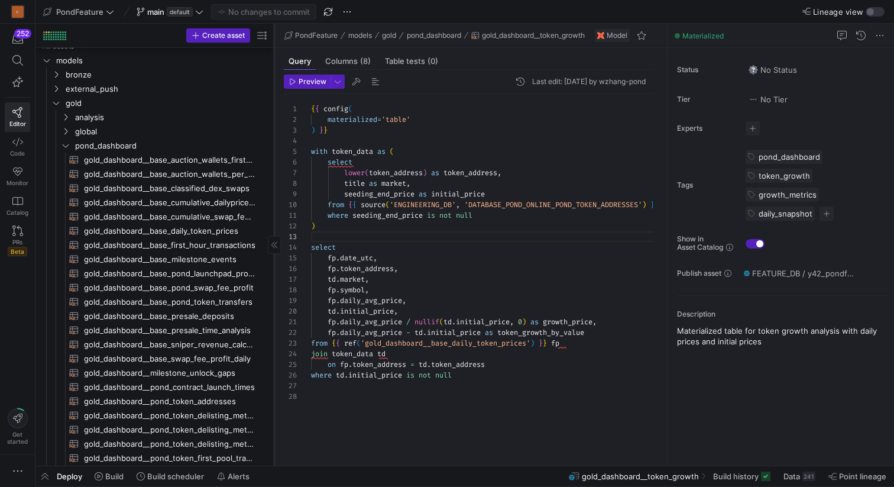
drag, startPoint x: 201, startPoint y: 177, endPoint x: 273, endPoint y: 179, distance: 72.2
click at [274, 179] on div at bounding box center [274, 245] width 1 height 442
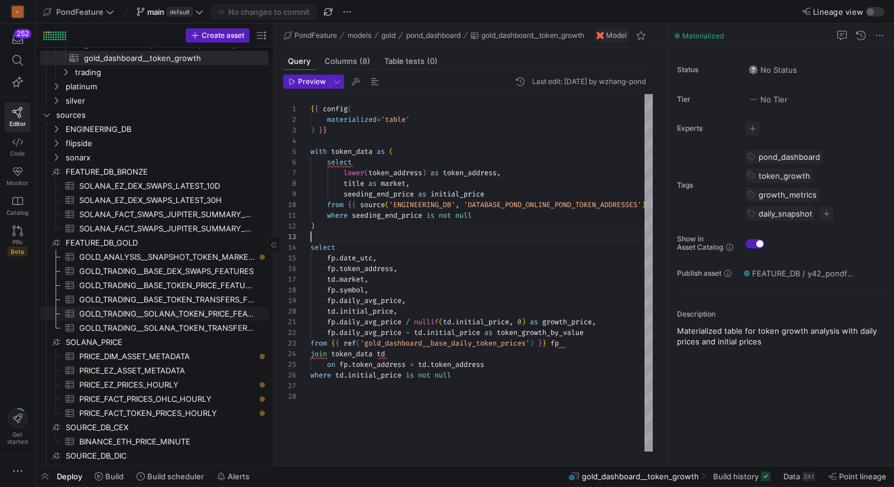
scroll to position [0, 0]
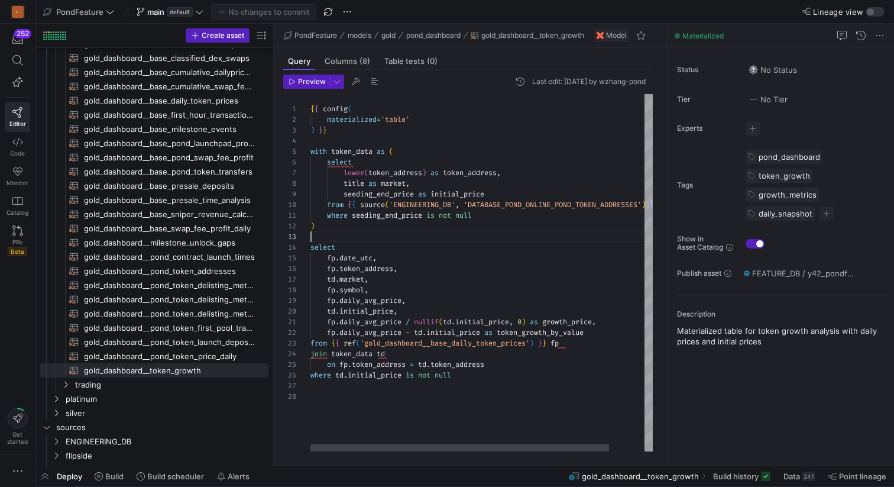
click at [462, 226] on div "select fp . date_utc , { { config ( materialized = 'table' ) } } with token_dat…" at bounding box center [501, 272] width 383 height 357
click at [433, 238] on div "select fp . date_utc , { { config ( materialized = 'table' ) } } with token_dat…" at bounding box center [501, 272] width 383 height 357
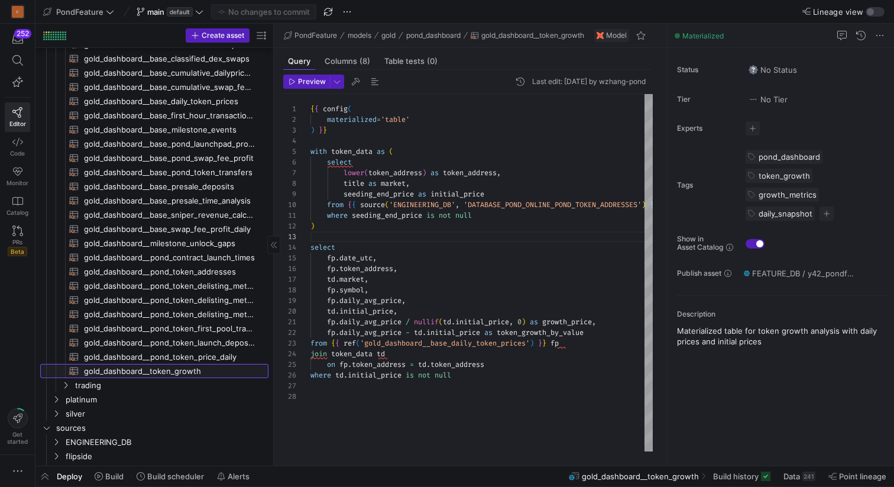
click at [190, 371] on span "gold_dashboard__token_growth​​​​​​​​​​" at bounding box center [169, 371] width 171 height 14
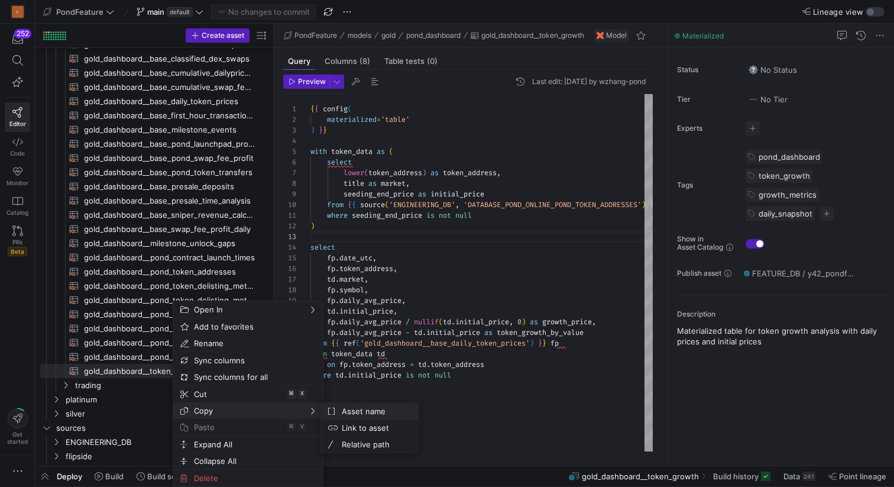
click at [347, 413] on span "Asset name" at bounding box center [373, 411] width 72 height 17
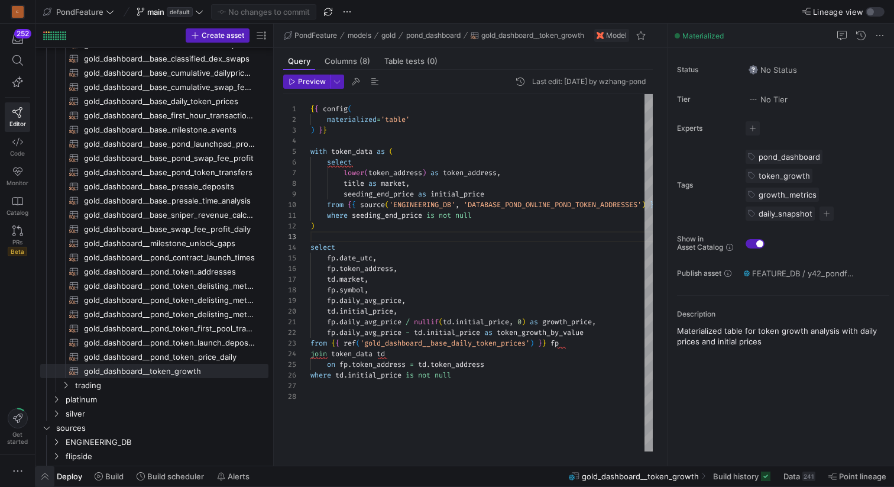
click at [44, 477] on span "button" at bounding box center [44, 476] width 19 height 20
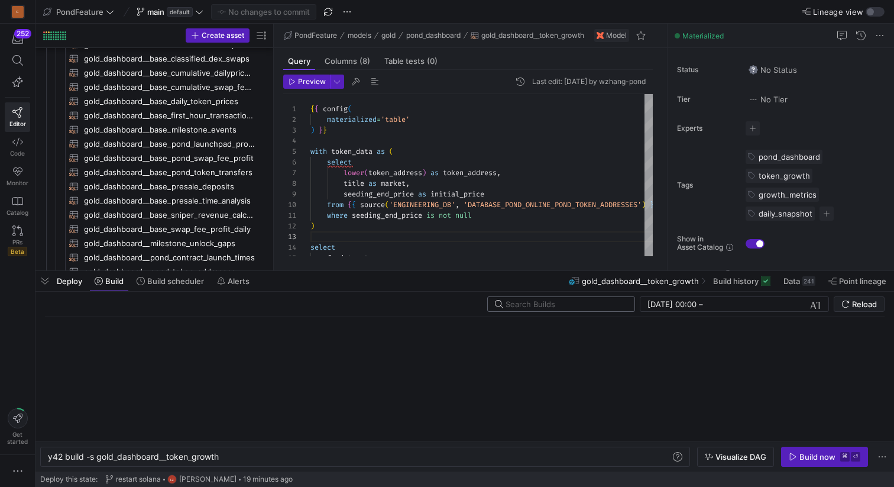
click at [584, 305] on input "text" at bounding box center [565, 303] width 119 height 9
paste input "gold_dashboard__token_growth"
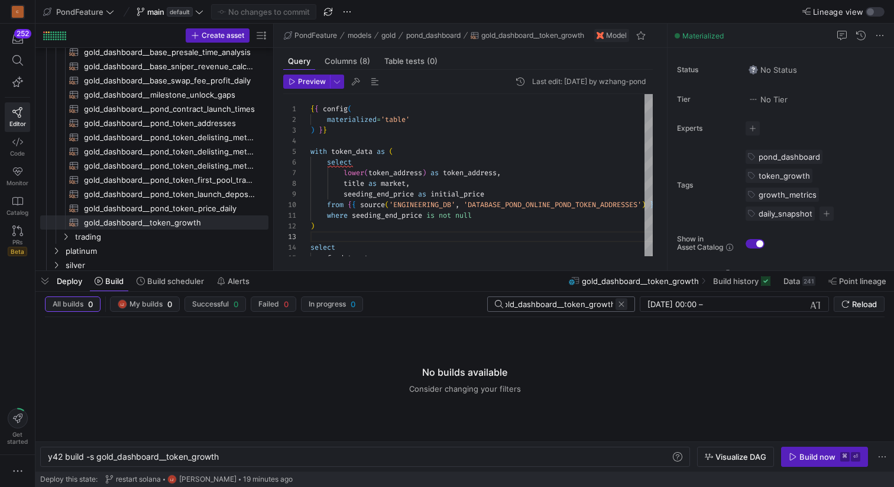
type input "gold_dashboard__token_growth"
click at [618, 303] on span at bounding box center [621, 304] width 12 height 12
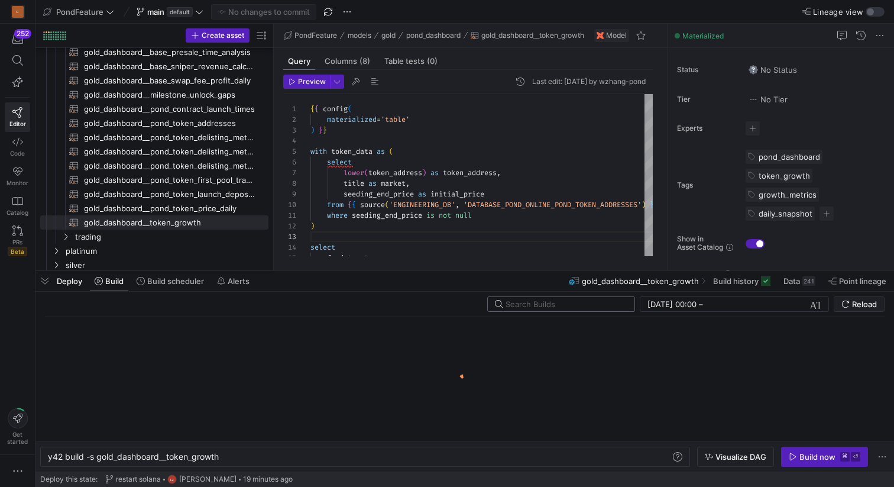
click at [565, 303] on input "text" at bounding box center [565, 303] width 119 height 9
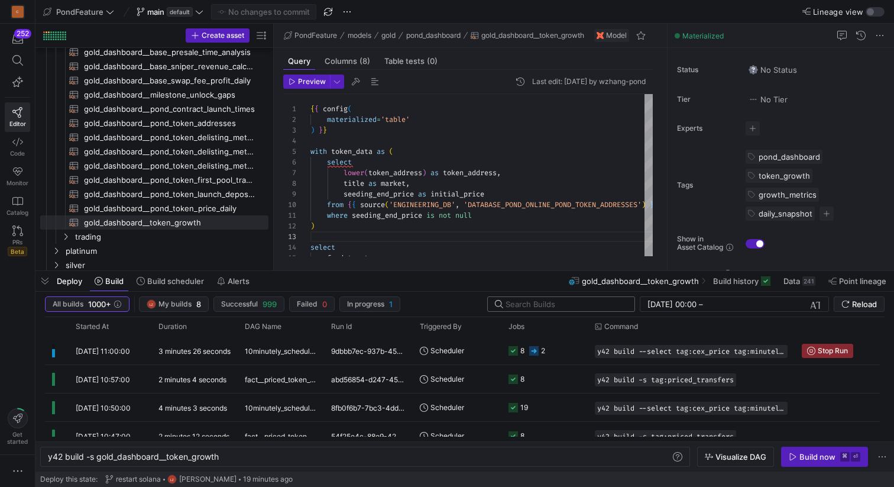
paste input "gold_dashboard__token_growth"
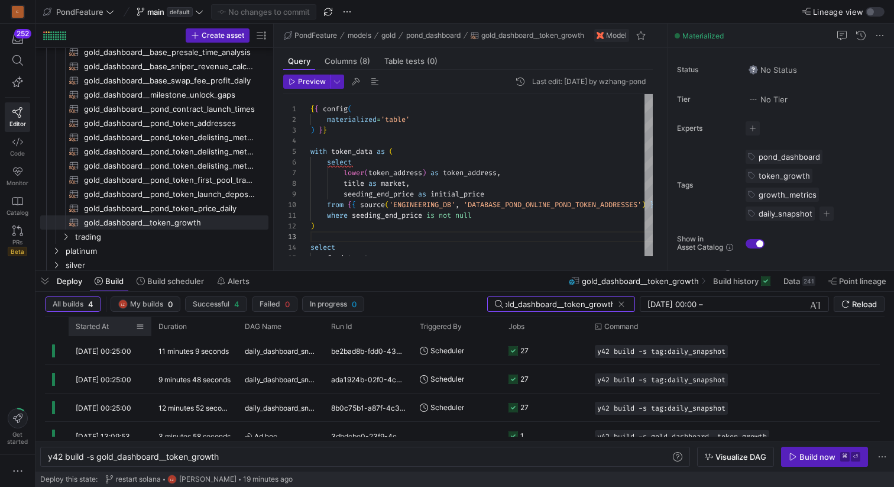
type input "gold_dashboard__token_growth"
click at [97, 322] on span "Started At" at bounding box center [92, 326] width 33 height 8
click at [47, 282] on span "button" at bounding box center [44, 281] width 19 height 20
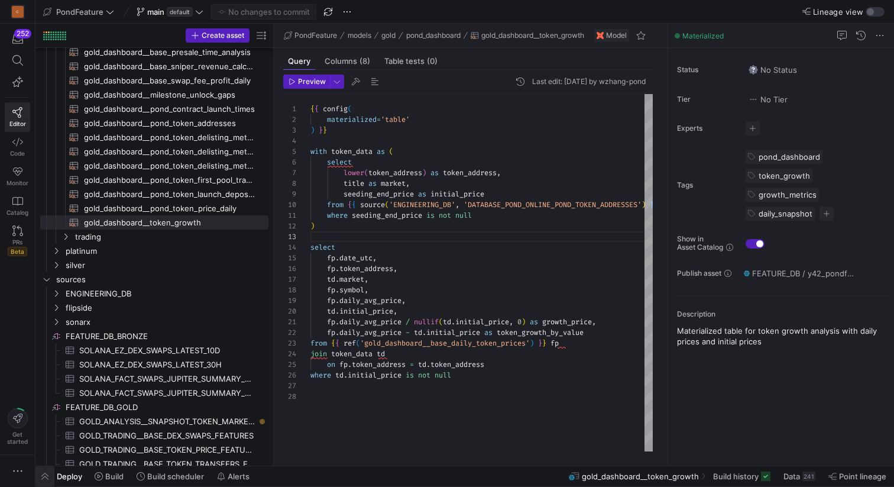
click at [47, 478] on span "button" at bounding box center [44, 476] width 19 height 20
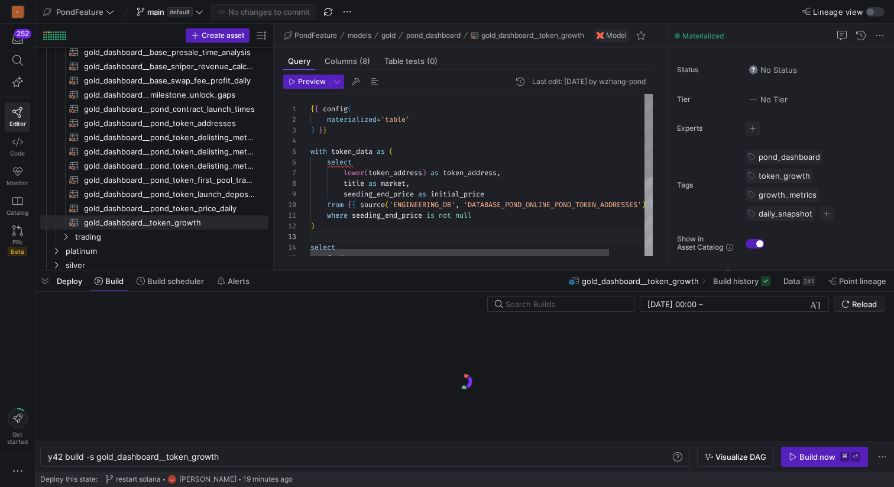
scroll to position [0, 172]
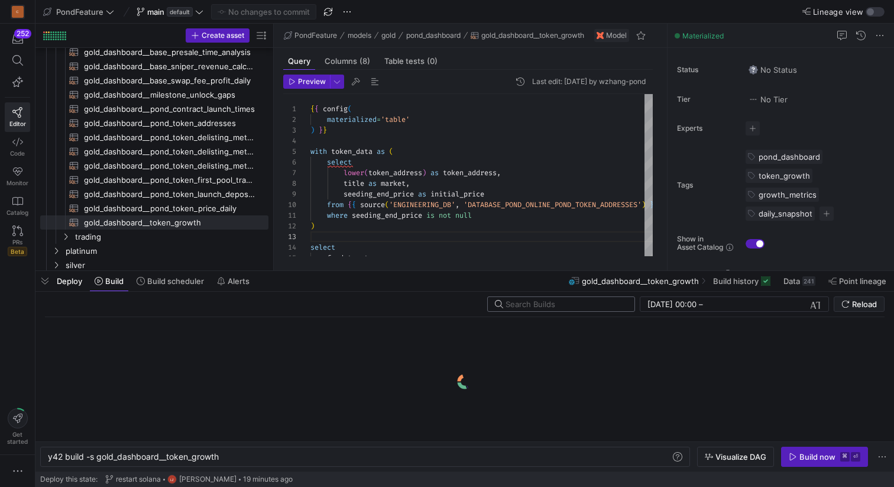
click at [553, 304] on input "text" at bounding box center [565, 303] width 119 height 9
paste input "gold_dashboard__token_growth"
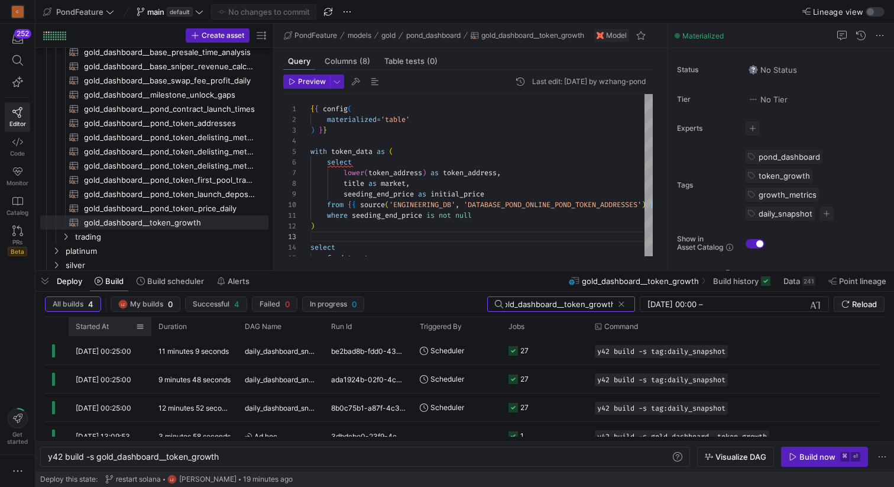
type input "gold_dashboard__token_growth"
click at [96, 328] on span "Started At" at bounding box center [92, 326] width 33 height 8
click at [99, 327] on span "Started At" at bounding box center [92, 326] width 33 height 8
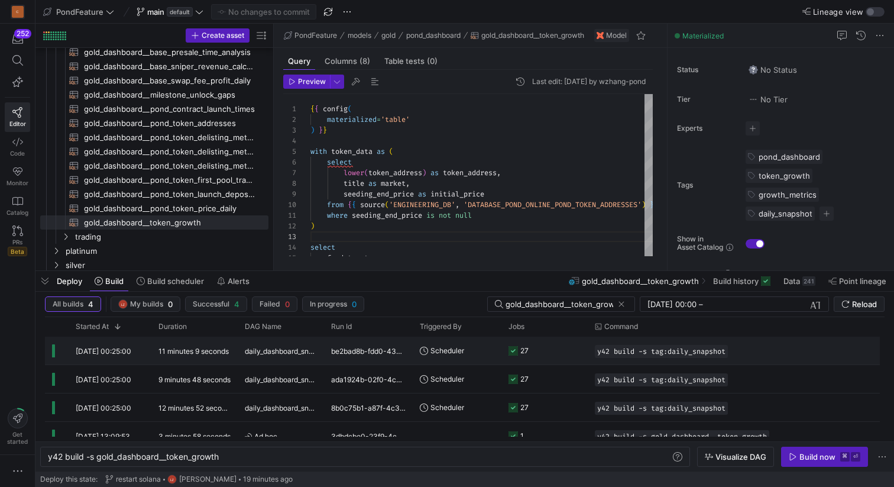
click at [103, 345] on div "[DATE] 00:25:00" at bounding box center [110, 350] width 83 height 28
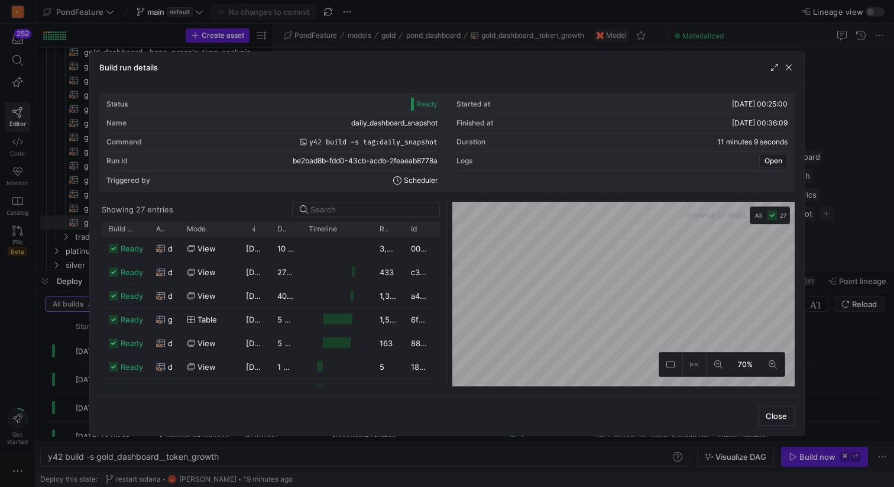
click at [631, 169] on div "Status Ready Started at [DATE] 00:25:00 Name daily_dashboard_snapshot Finished …" at bounding box center [446, 239] width 695 height 293
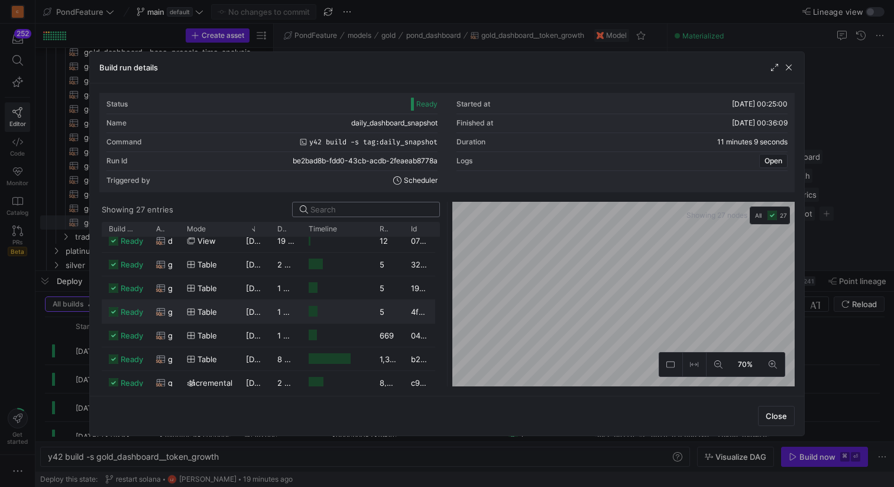
click at [332, 206] on input at bounding box center [371, 209] width 122 height 9
paste input "gold_dashboard__token_growth"
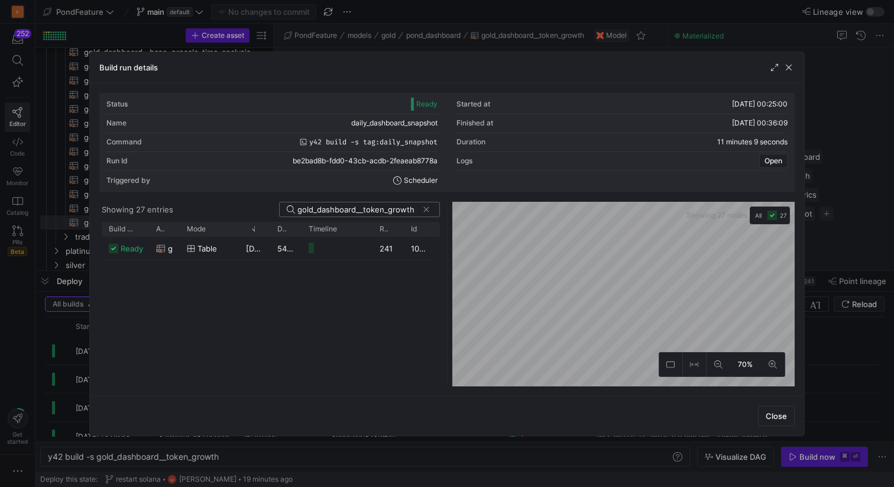
scroll to position [0, 0]
type input "gold_dashboard__token_growth"
click at [289, 242] on div "54 seconds" at bounding box center [285, 247] width 31 height 23
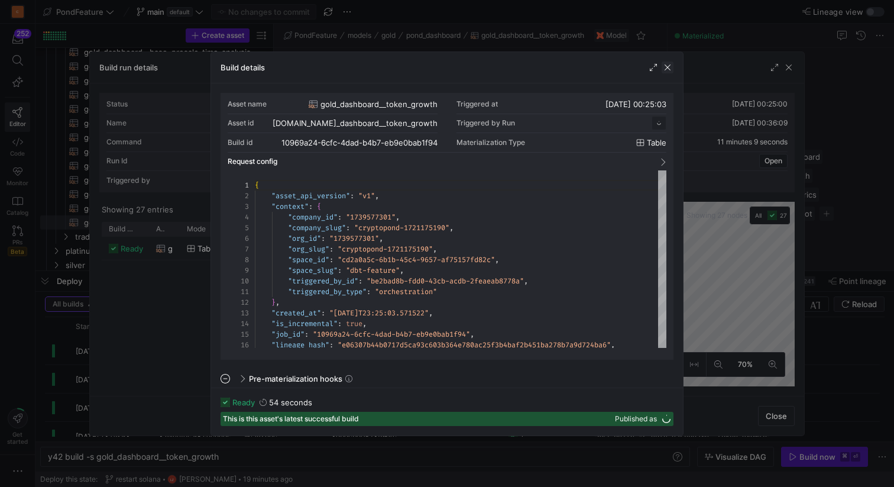
click at [666, 66] on span "button" at bounding box center [668, 67] width 12 height 12
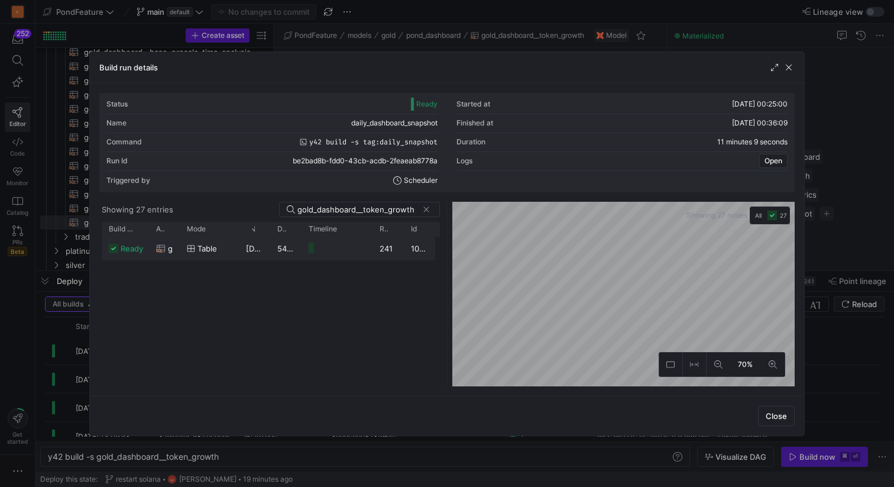
click at [304, 254] on div "Press SPACE to select this row." at bounding box center [337, 247] width 71 height 23
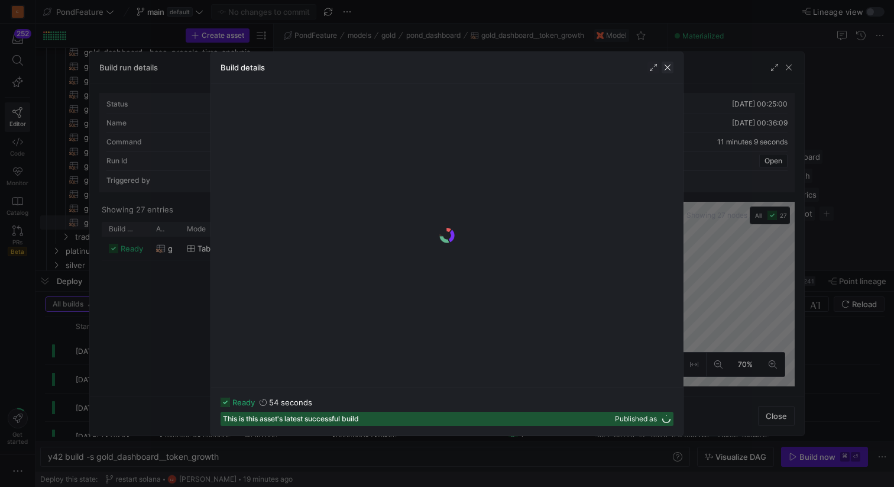
click at [669, 65] on span "button" at bounding box center [668, 67] width 12 height 12
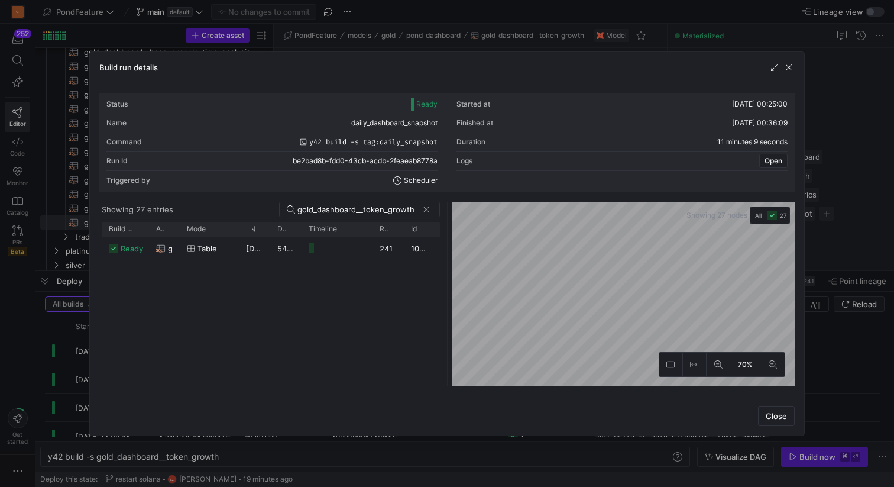
click at [701, 209] on y42-orchestration-diagram "Showing 27 nodes All 27 70%" at bounding box center [623, 294] width 342 height 184
click at [670, 365] on icon at bounding box center [670, 364] width 8 height 8
click at [698, 365] on icon at bounding box center [694, 363] width 8 height 5
click at [698, 366] on icon at bounding box center [694, 363] width 8 height 5
click at [772, 70] on span "button" at bounding box center [775, 67] width 12 height 12
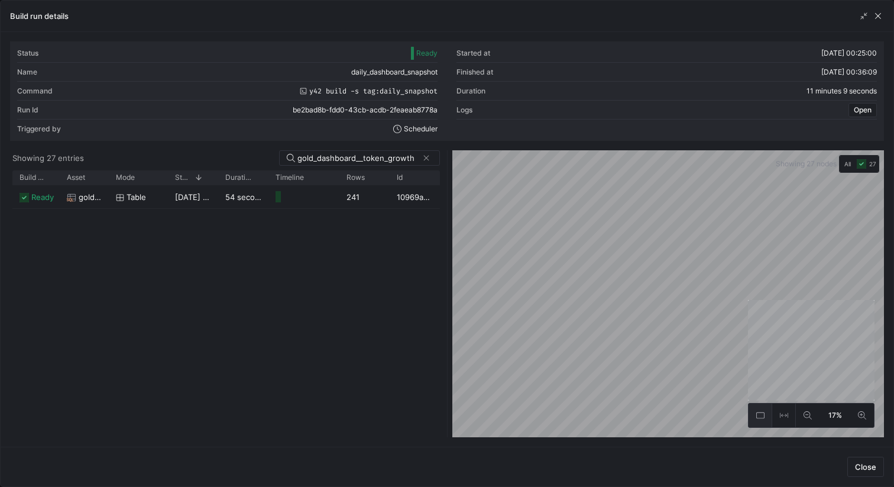
click at [762, 417] on icon at bounding box center [760, 415] width 8 height 8
click at [878, 18] on span "button" at bounding box center [878, 16] width 12 height 12
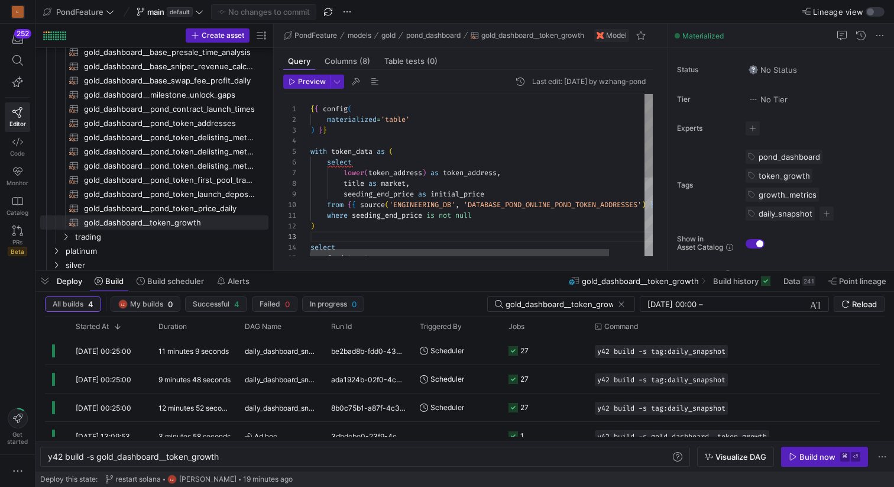
type textarea "{{ config( materialized='table' ) }} with token_data as ( select lower(token_ad…"
click at [530, 157] on div "select fp . date_utc , { { config ( materialized = 'table' ) } } with token_dat…" at bounding box center [501, 251] width 383 height 315
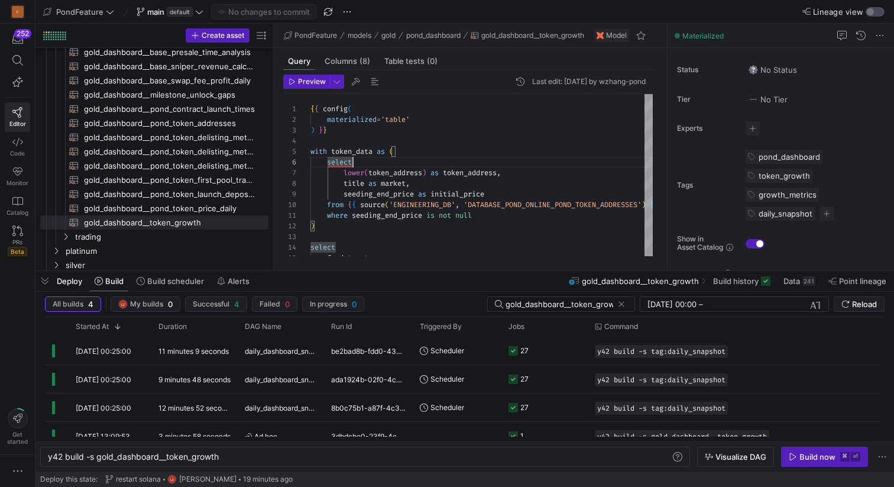
click at [872, 9] on div "button" at bounding box center [870, 11] width 7 height 7
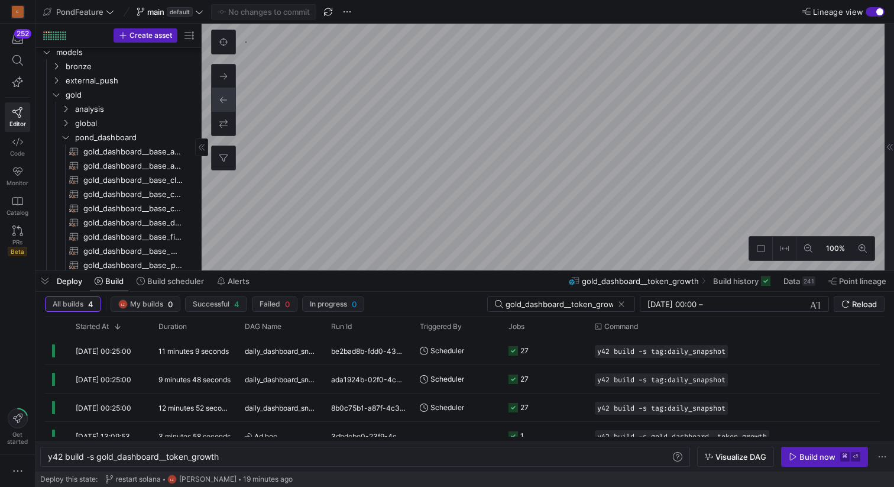
scroll to position [290, 0]
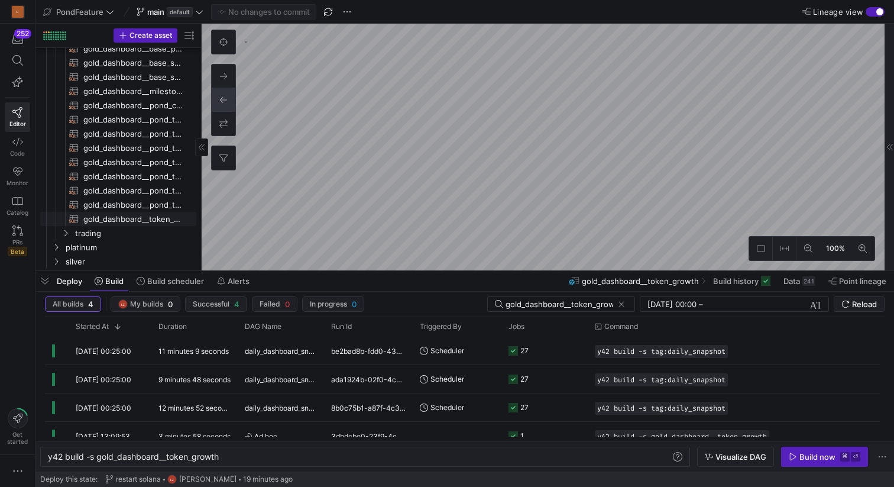
click at [139, 219] on span "gold_dashboard__token_growth​​​​​​​​​​" at bounding box center [132, 219] width 99 height 14
click at [877, 11] on div "button" at bounding box center [879, 11] width 7 height 7
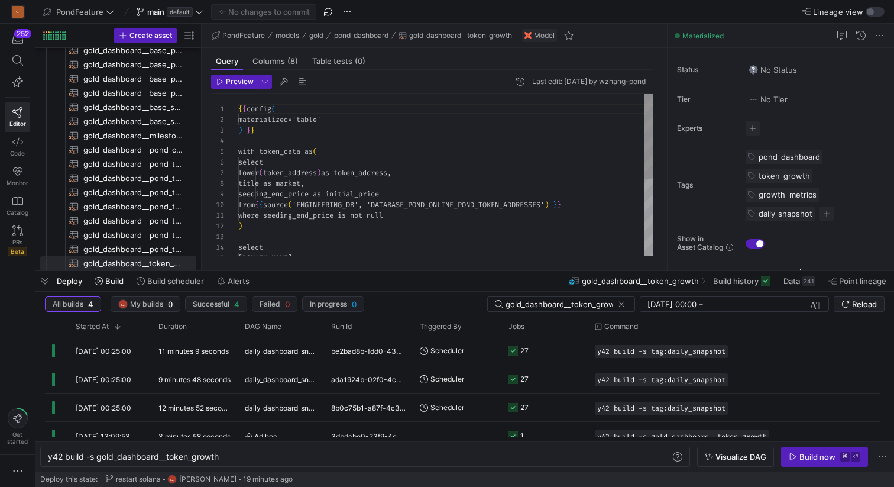
scroll to position [106, 0]
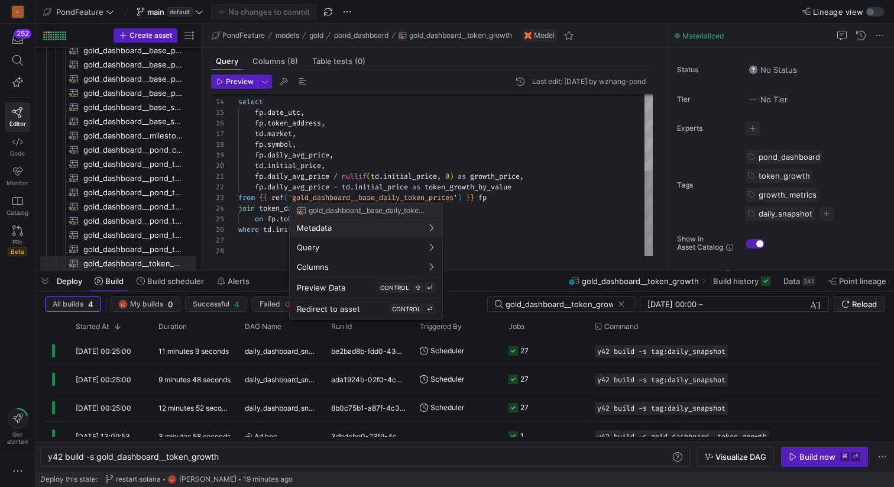
click at [403, 198] on div at bounding box center [447, 243] width 894 height 487
type textarea "fp.daily_avg_price / nullif(td.initial_price, 0) as growth_price, fp.daily_avg_…"
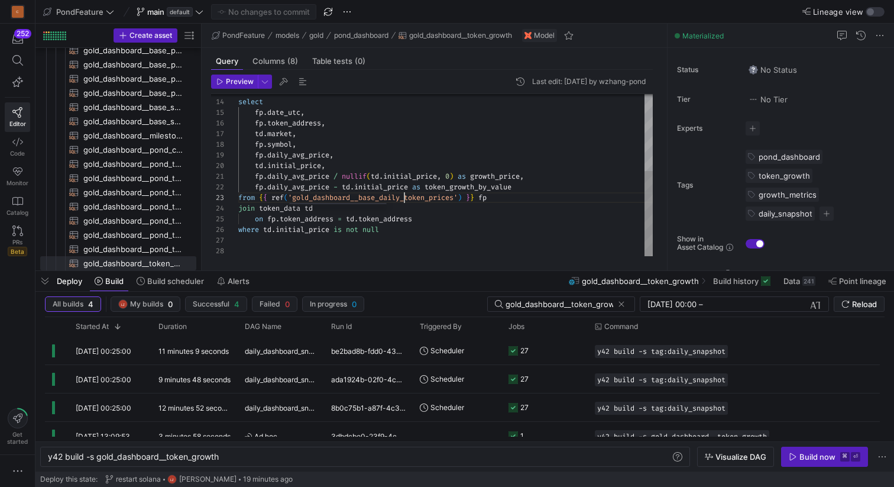
click at [403, 198] on div "select fp . date_utc , fp . token_address , td . market , fp . symbol , fp . da…" at bounding box center [445, 102] width 414 height 307
click at [595, 300] on input "gold_dashboard__token_growth" at bounding box center [560, 303] width 108 height 9
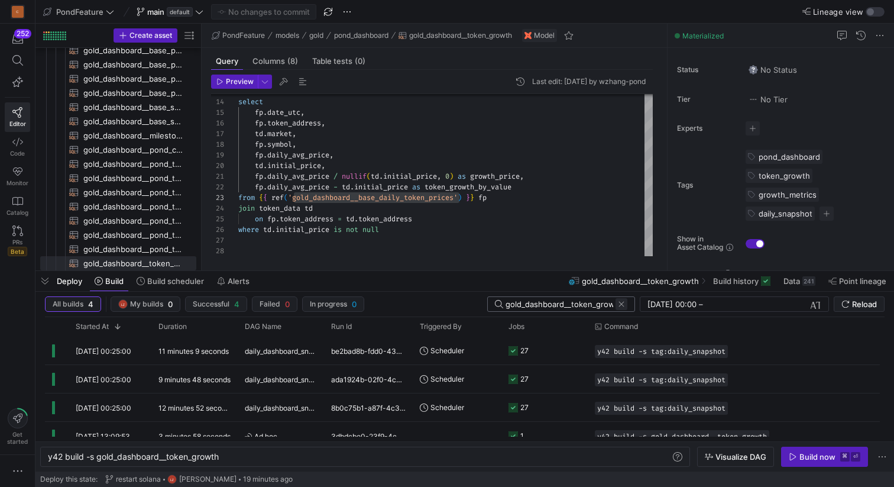
click at [620, 303] on span at bounding box center [621, 304] width 12 height 12
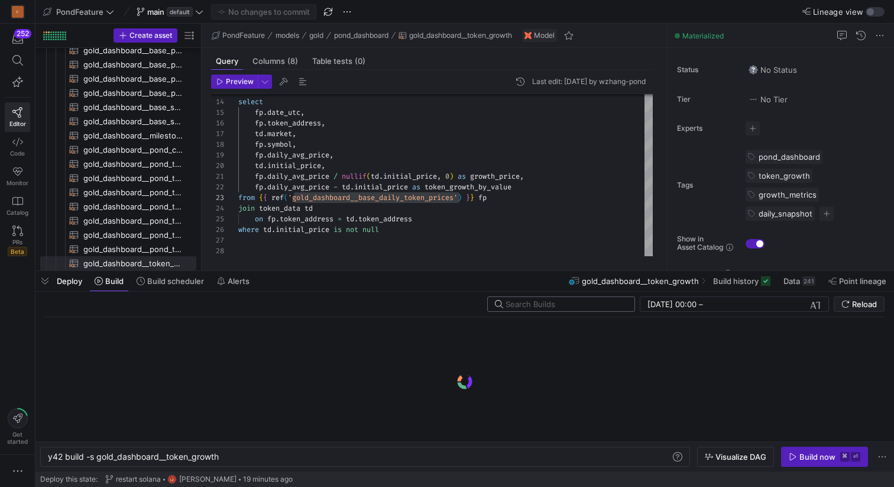
click at [556, 303] on input "text" at bounding box center [565, 303] width 119 height 9
paste input "gold_dashboard__base_daily_token_prices"
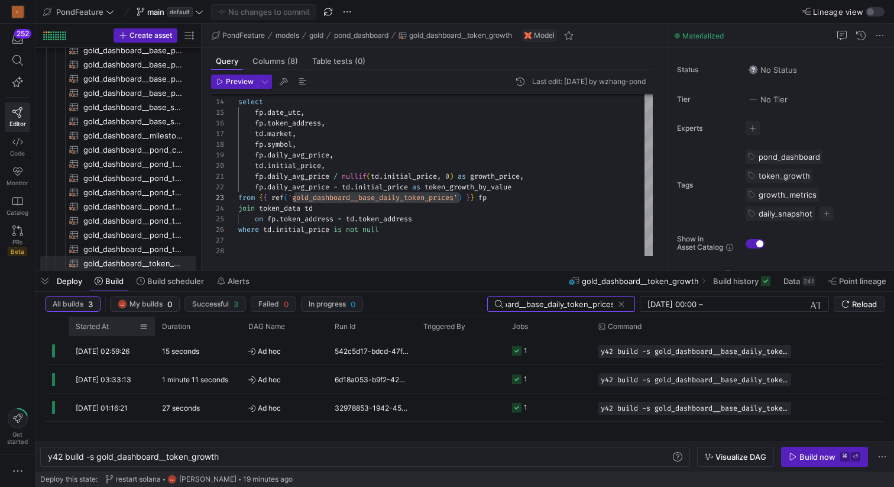
type input "gold_dashboard__base_daily_token_prices"
click at [111, 327] on div "Started At" at bounding box center [108, 326] width 64 height 13
click at [111, 327] on span at bounding box center [115, 326] width 13 height 8
click at [48, 280] on span "button" at bounding box center [44, 281] width 19 height 20
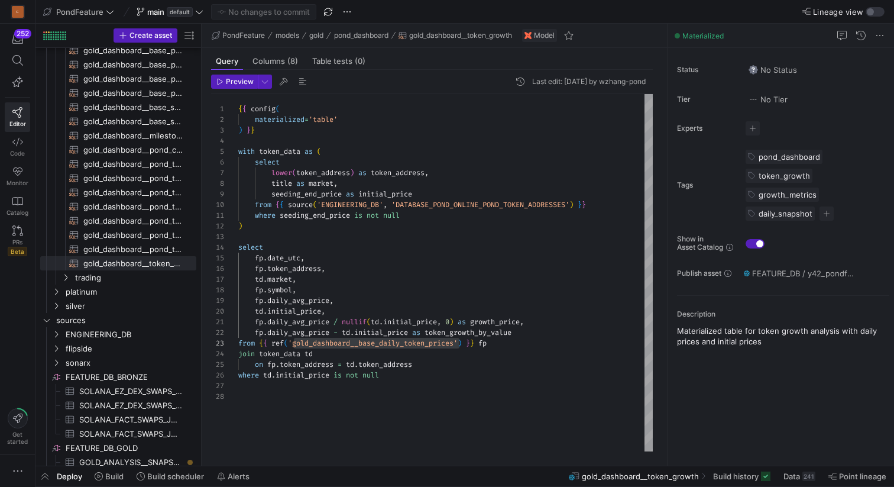
click at [355, 358] on div "select fp . date_utc , fp . token_address , td . market , fp . symbol , fp . da…" at bounding box center [445, 272] width 414 height 357
click at [288, 354] on div "select fp . date_utc , fp . token_address , td . market , fp . symbol , fp . da…" at bounding box center [445, 272] width 414 height 357
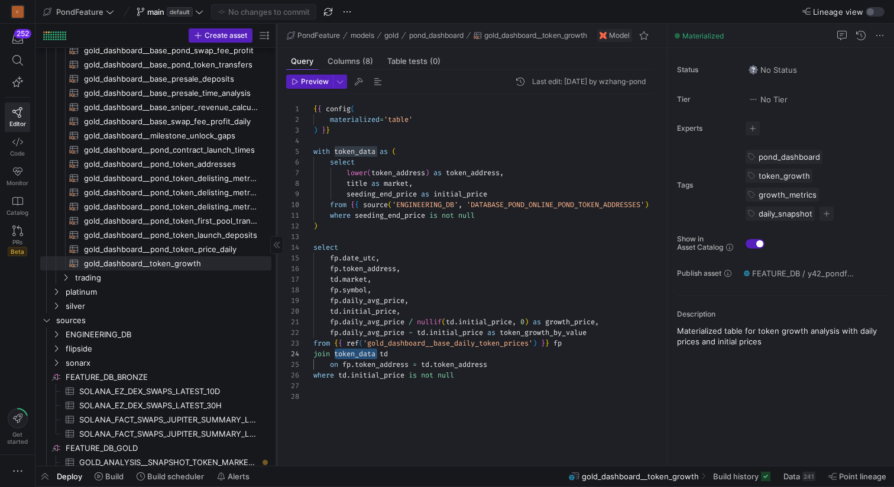
drag, startPoint x: 202, startPoint y: 315, endPoint x: 276, endPoint y: 309, distance: 74.8
click at [276, 309] on div at bounding box center [276, 245] width 1 height 442
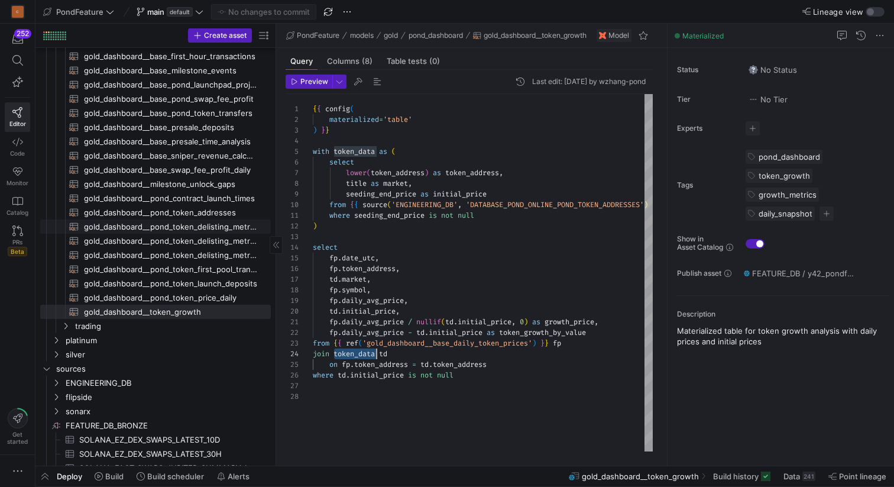
scroll to position [191, 0]
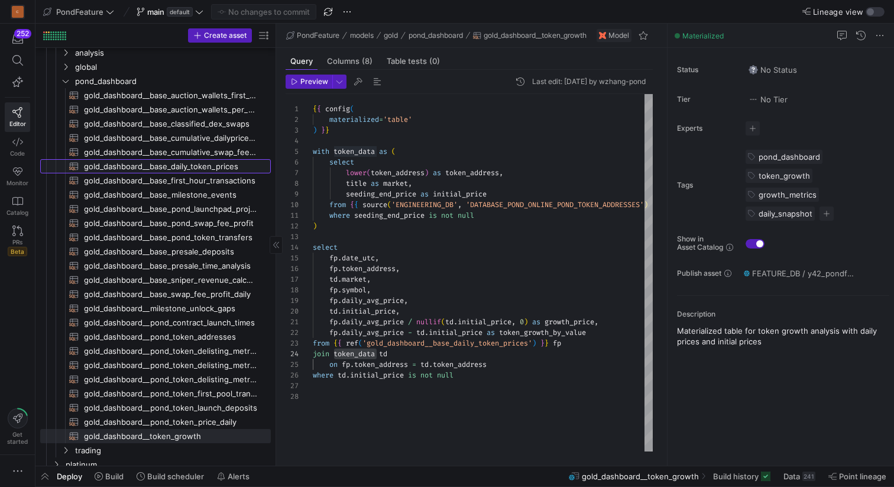
click at [199, 170] on span "gold_dashboard__base_daily_token_prices​​​​​​​​​​" at bounding box center [170, 167] width 173 height 14
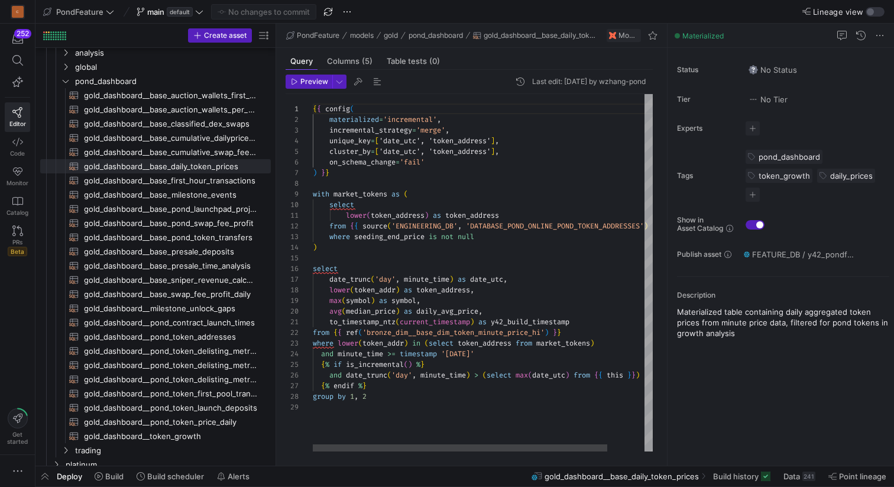
click at [416, 182] on div "{ { config ( materialized = 'incremental' , incremental_strategy = 'merge' , un…" at bounding box center [504, 272] width 383 height 357
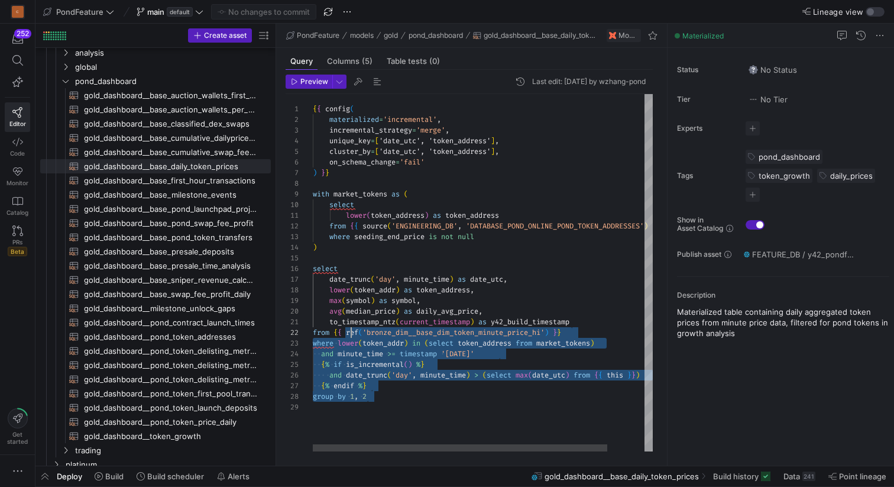
type textarea "lower(token_address) as token_address from {{ source('ENGINEERING_DB', 'DATABAS…"
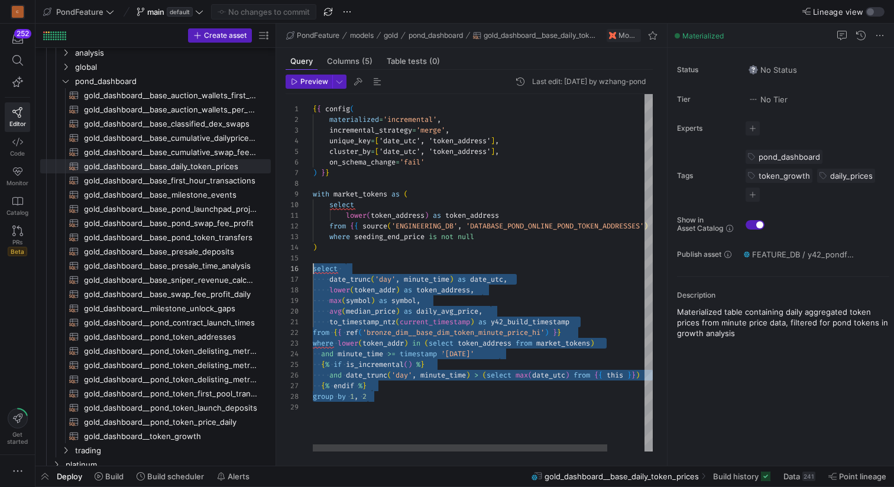
drag, startPoint x: 381, startPoint y: 396, endPoint x: 307, endPoint y: 271, distance: 145.3
click at [313, 271] on div "{ { config ( materialized = 'incremental' , incremental_strategy = 'merge' , un…" at bounding box center [504, 272] width 383 height 357
